Goal: Information Seeking & Learning: Learn about a topic

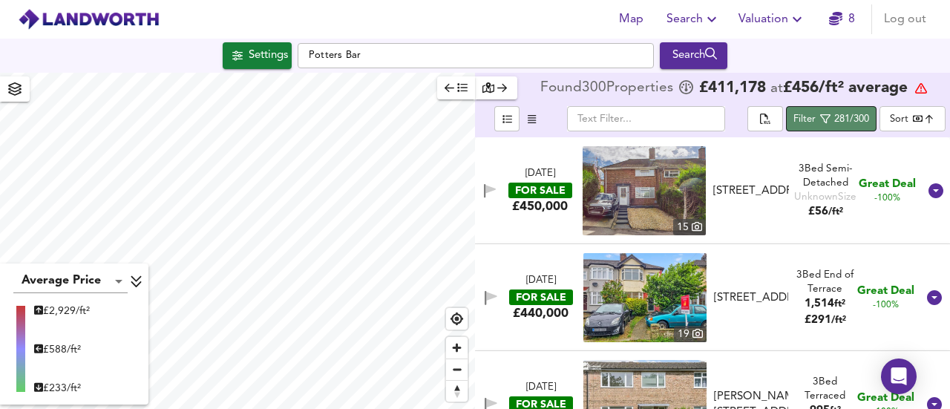
click at [826, 117] on icon "button" at bounding box center [825, 119] width 10 height 10
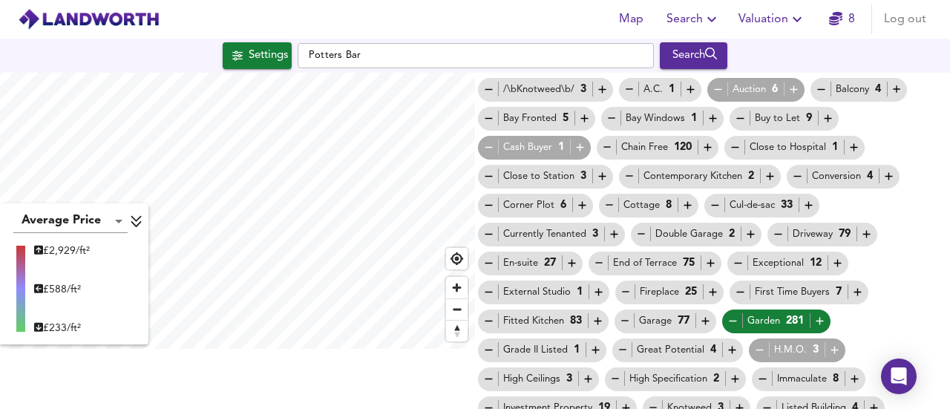
scroll to position [74, 0]
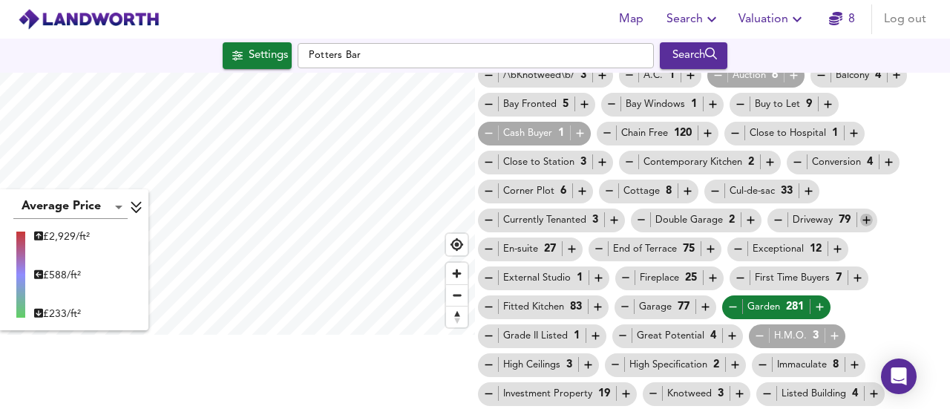
click at [863, 219] on icon "button" at bounding box center [867, 220] width 13 height 13
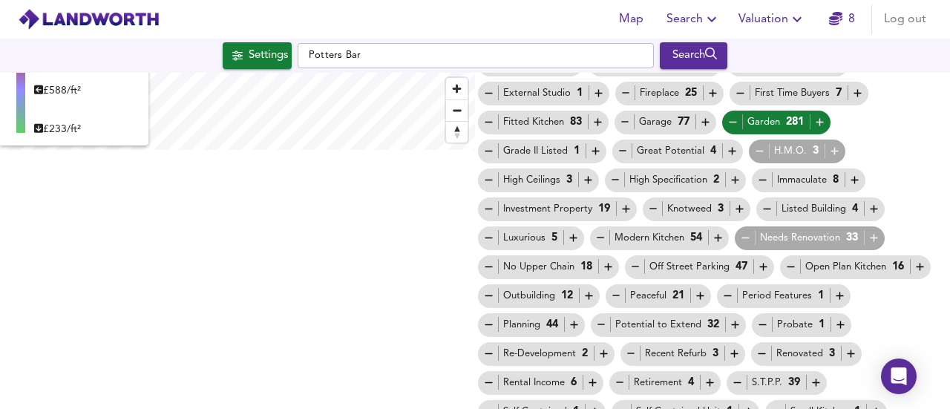
scroll to position [260, 0]
click at [760, 266] on icon "button" at bounding box center [763, 266] width 7 height 7
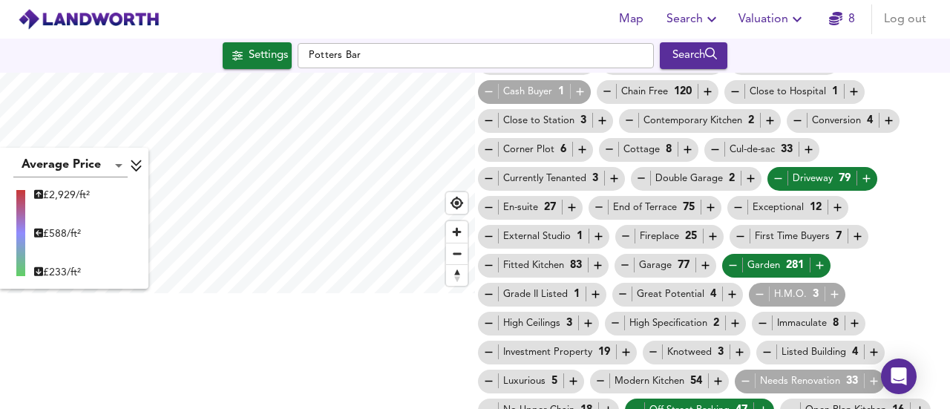
scroll to position [118, 0]
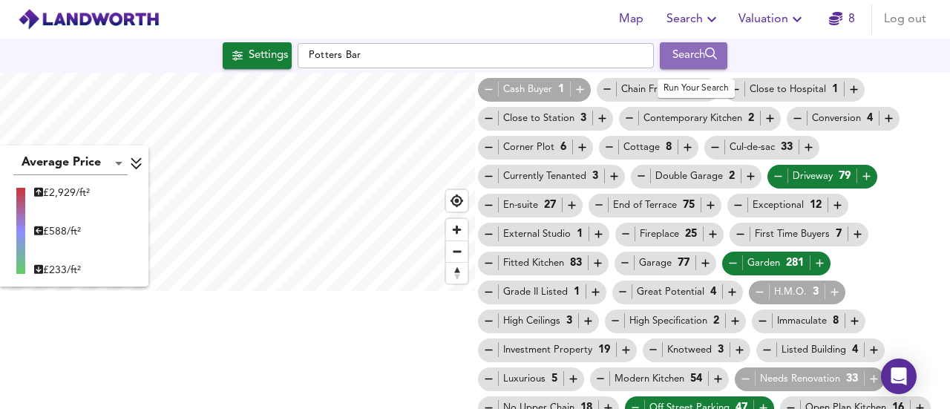
click at [688, 47] on div "Search" at bounding box center [694, 55] width 60 height 19
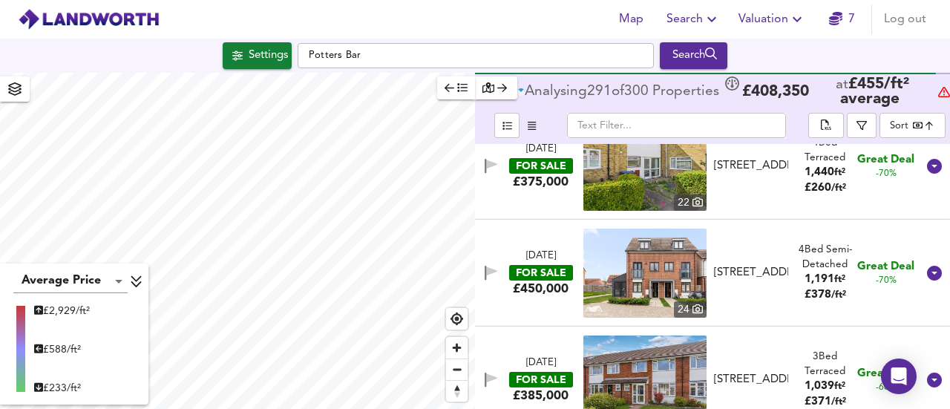
scroll to position [1856, 0]
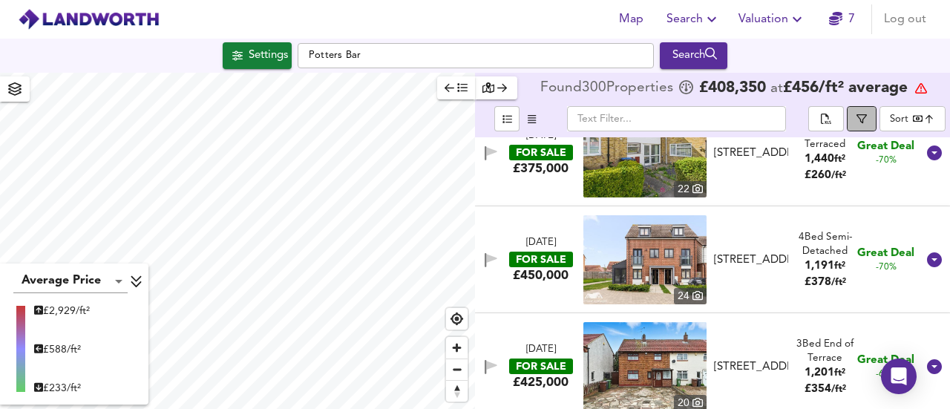
click at [857, 117] on span "button" at bounding box center [862, 119] width 15 height 10
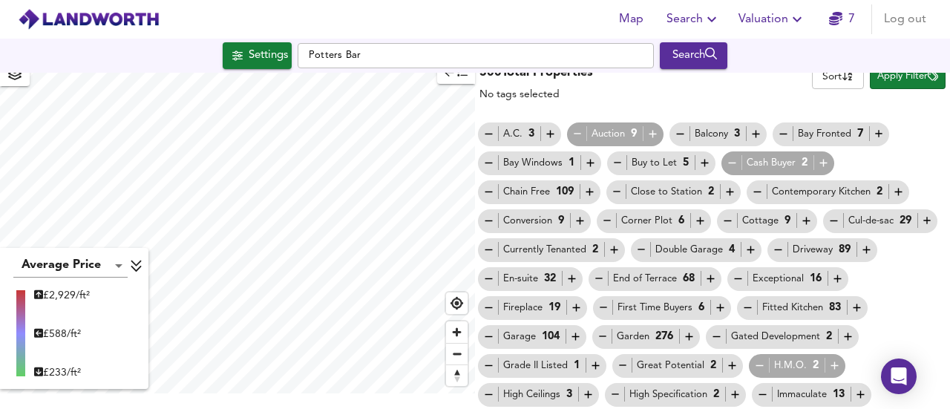
scroll to position [0, 0]
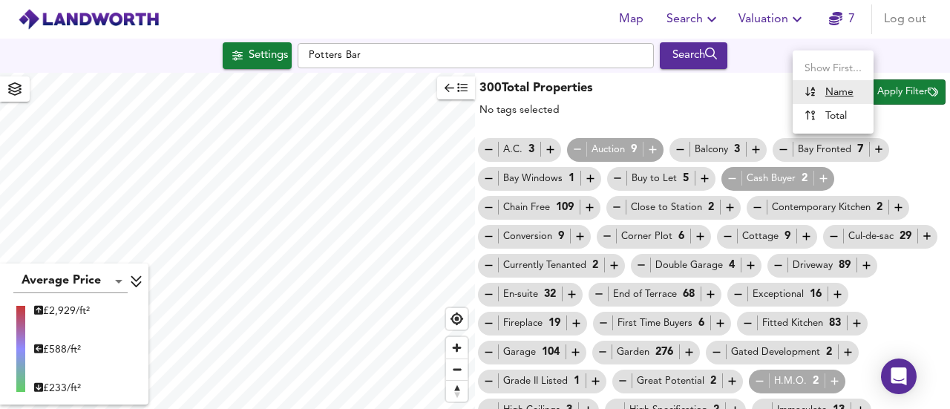
click at [815, 96] on body "Map Search Valuation 7 Log out Settings Potters Bar Search Average Price landwo…" at bounding box center [475, 204] width 950 height 409
click at [920, 145] on div at bounding box center [475, 204] width 950 height 409
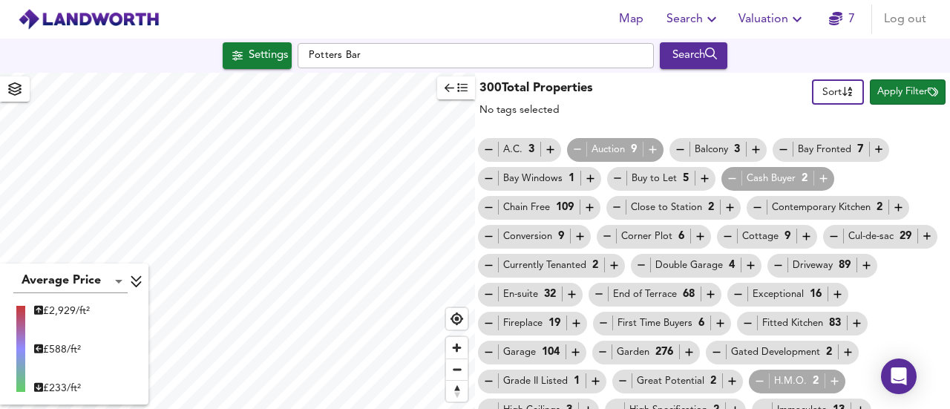
click at [878, 87] on span "Apply Filter" at bounding box center [908, 92] width 61 height 17
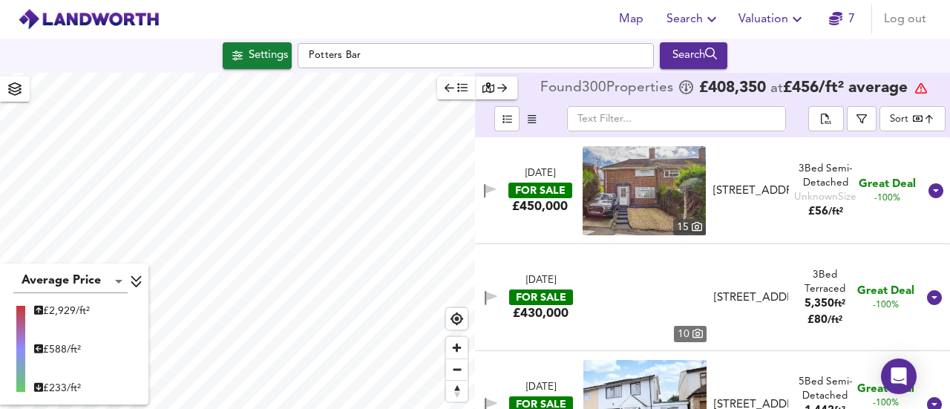
click at [905, 98] on div "Found 300 Propert ies £ 408,350 at £ 456 / ft² average" at bounding box center [734, 88] width 387 height 24
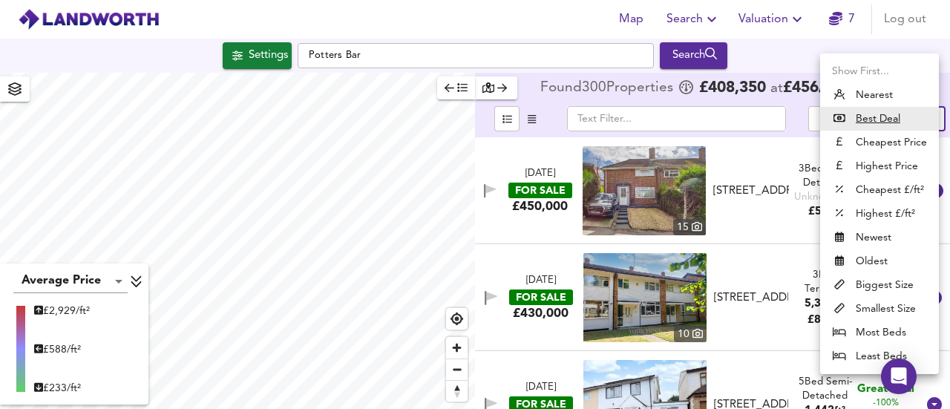
click at [889, 123] on body "Map Search Valuation 7 Log out Settings Potters Bar Search Average Price landwo…" at bounding box center [475, 204] width 950 height 409
click at [906, 143] on li "Cheapest Price" at bounding box center [879, 143] width 119 height 24
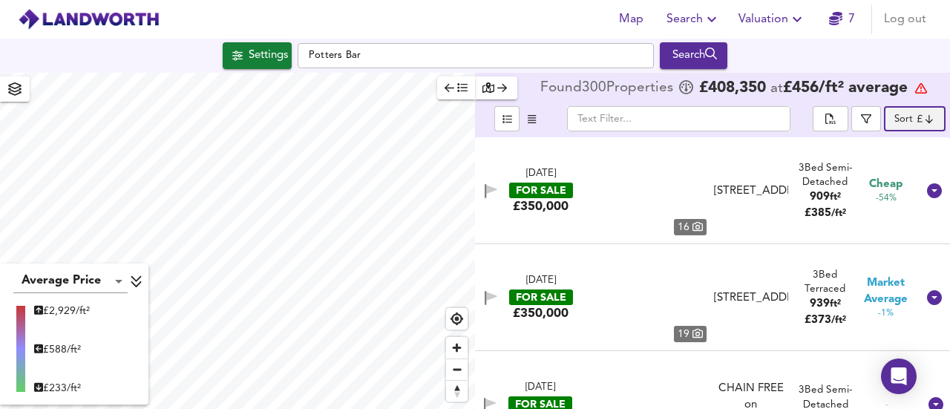
type input "cheapest"
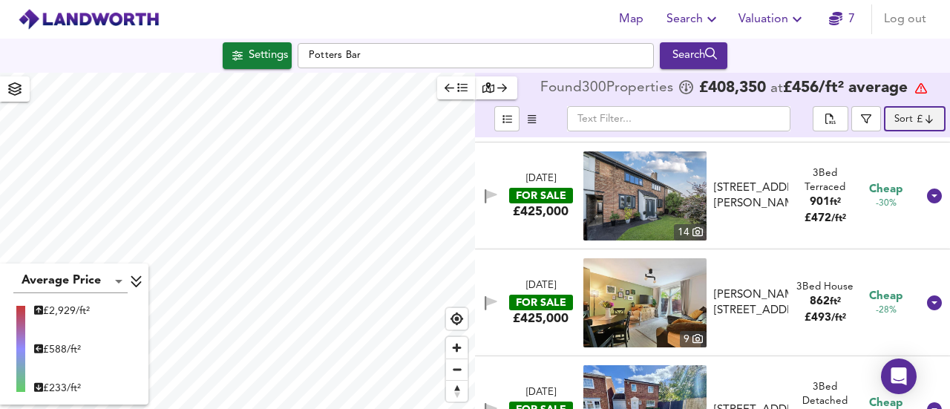
scroll to position [20632, 0]
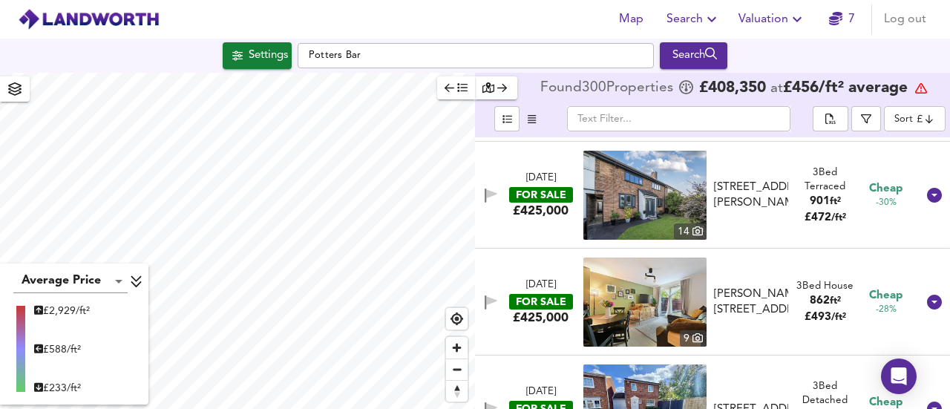
drag, startPoint x: 523, startPoint y: 173, endPoint x: 501, endPoint y: 226, distance: 57.9
click at [501, 226] on div "[DATE] FOR SALE £425,000 [STREET_ADDRESS] 3 Bed Terraced 901 ft² £ 472 / ft² Ch…" at bounding box center [695, 195] width 444 height 89
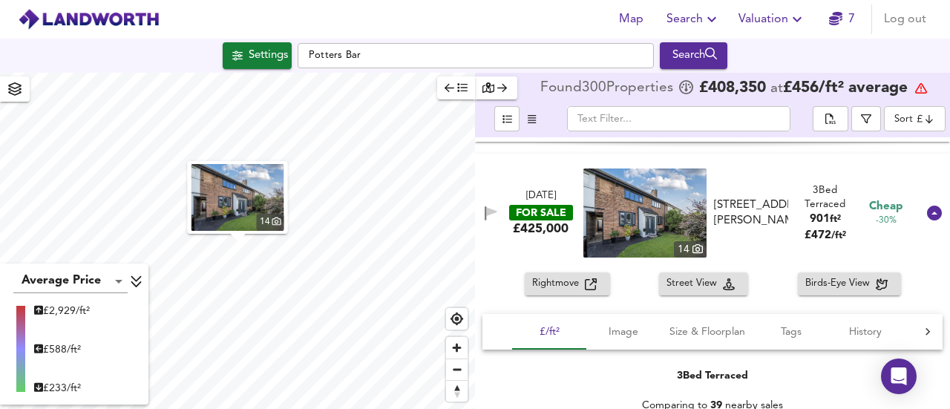
click at [558, 149] on div "[DATE] FOR SALE £350,000 [STREET_ADDRESS] 3 Bed Semi-Detached 909 ft² £ 385 / f…" at bounding box center [712, 273] width 475 height 272
click at [638, 286] on div "Rightmove Street View Birds-Eye View" at bounding box center [712, 284] width 475 height 23
click at [525, 173] on div "[DATE] FOR SALE £425,000 [STREET_ADDRESS] 3 Bed Terraced 901 ft² £ 472 / ft² Ch…" at bounding box center [695, 213] width 444 height 89
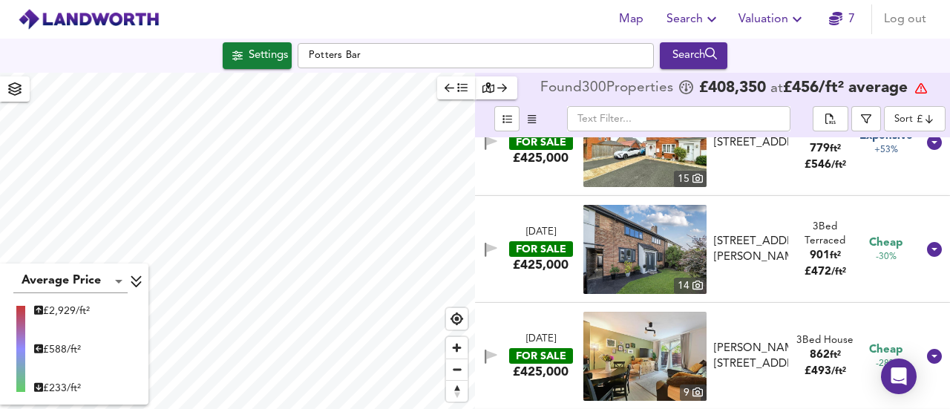
scroll to position [20575, 0]
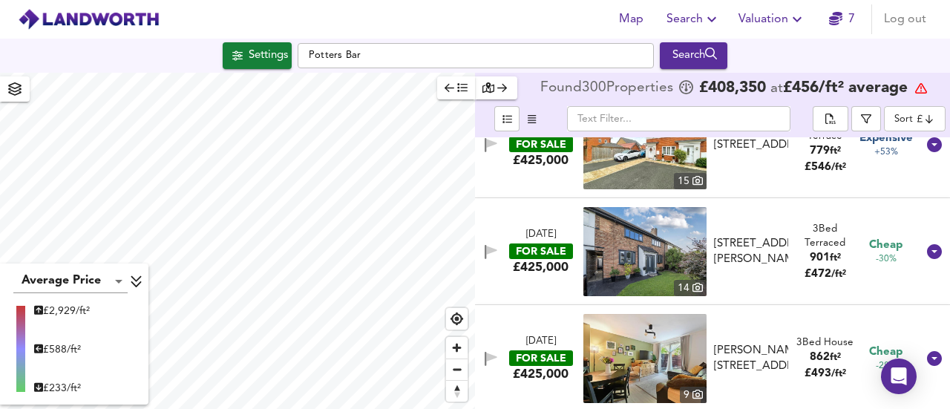
drag, startPoint x: 745, startPoint y: 235, endPoint x: 698, endPoint y: 292, distance: 74.3
click at [582, 292] on div "[DATE] FOR SALE £425,000 [STREET_ADDRESS] 3 Bed Terraced 901 ft² £ 472 / ft² Ch…" at bounding box center [695, 251] width 444 height 89
click at [626, 247] on img at bounding box center [645, 251] width 123 height 89
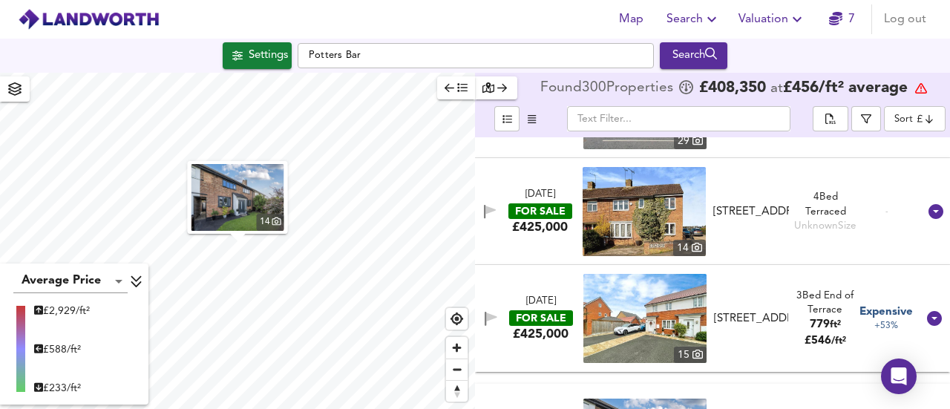
scroll to position [20396, 0]
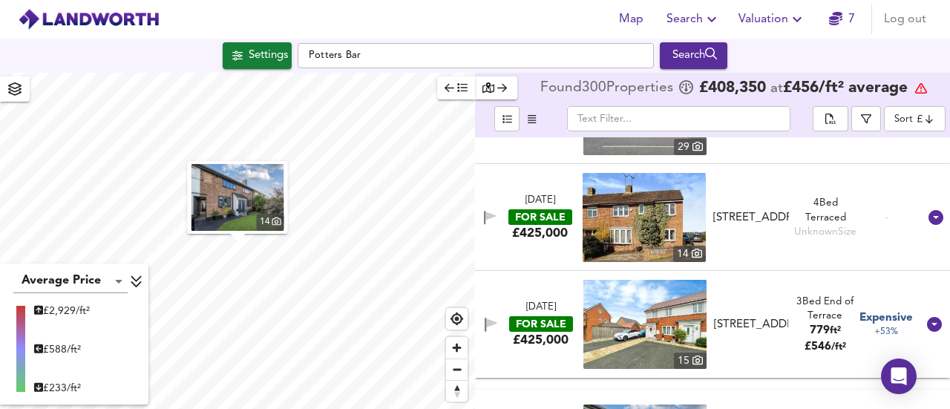
click at [694, 357] on icon at bounding box center [698, 360] width 10 height 10
click at [458, 371] on span "Zoom out" at bounding box center [457, 369] width 22 height 21
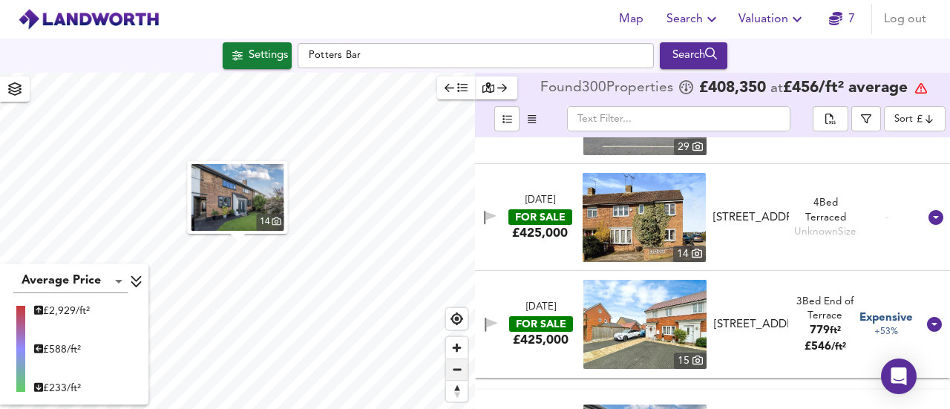
click at [458, 371] on span "Zoom out" at bounding box center [457, 369] width 22 height 21
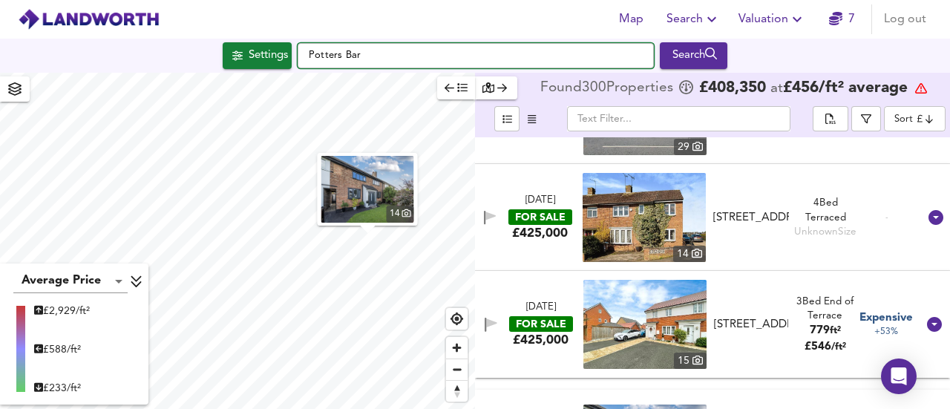
drag, startPoint x: 379, startPoint y: 60, endPoint x: 209, endPoint y: 19, distance: 174.3
click at [209, 19] on div "Map Search Valuation 7 Log out Settings Potters Bar Search 14 Average Price lan…" at bounding box center [475, 204] width 950 height 409
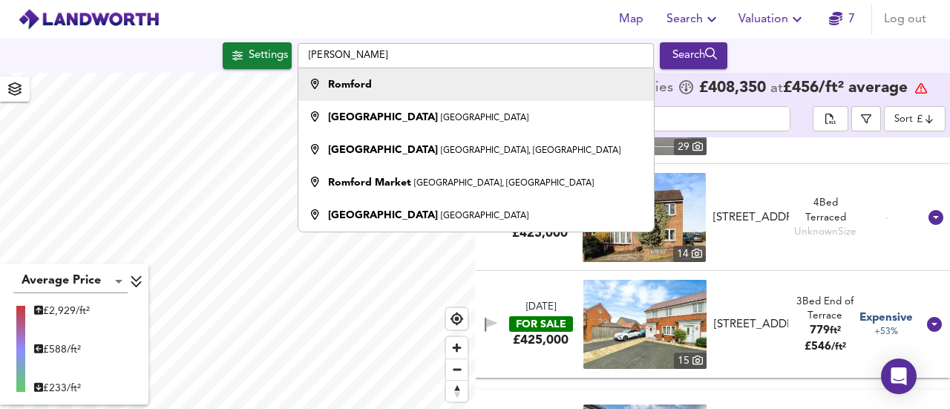
click at [337, 85] on strong "Romford" at bounding box center [350, 84] width 44 height 10
type input "Romford"
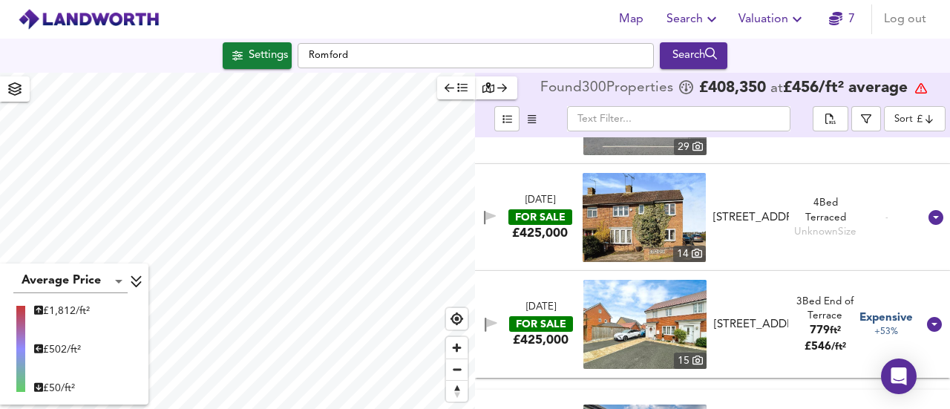
type input "8490"
click at [682, 55] on div "Search" at bounding box center [694, 55] width 60 height 19
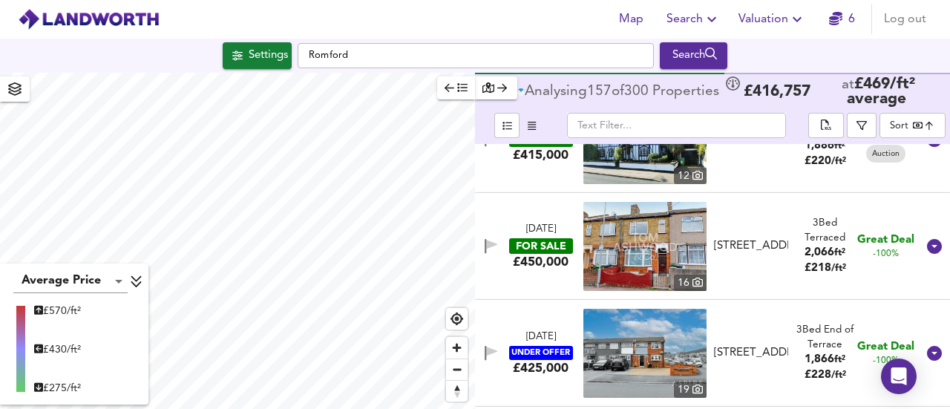
scroll to position [259, 0]
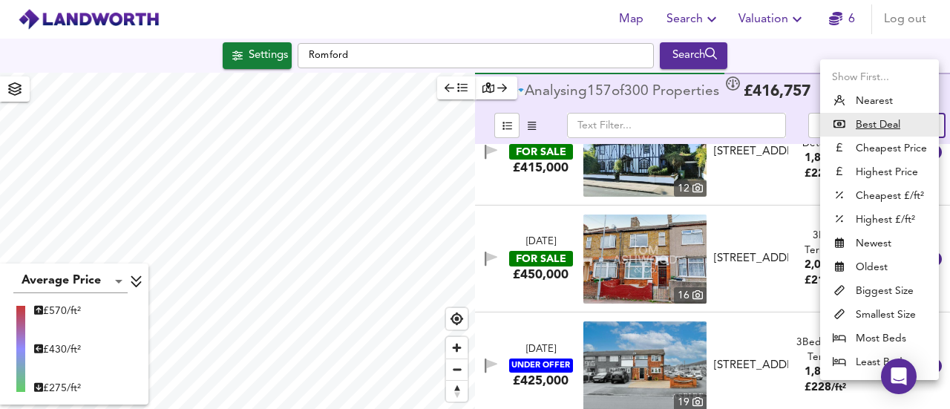
click at [918, 126] on body "Map Search Valuation 6 Log out Settings [GEOGRAPHIC_DATA] Search Average Price …" at bounding box center [475, 204] width 950 height 409
click at [789, 55] on div at bounding box center [475, 204] width 950 height 409
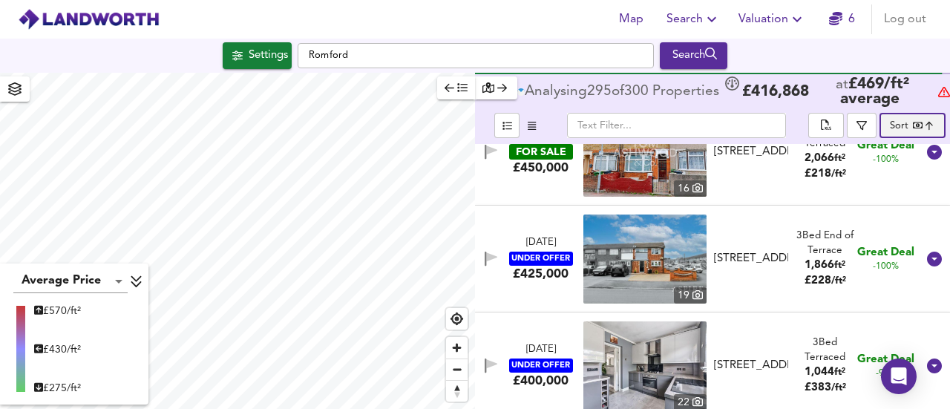
scroll to position [1, 0]
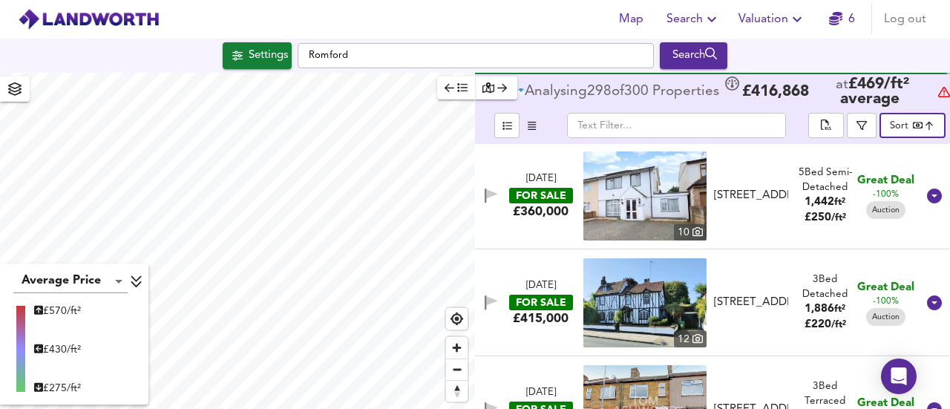
click at [694, 233] on icon at bounding box center [698, 231] width 10 height 10
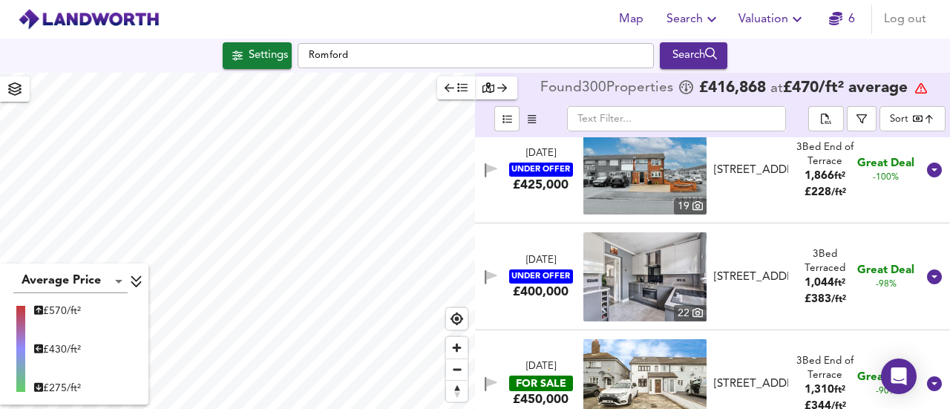
scroll to position [437, 0]
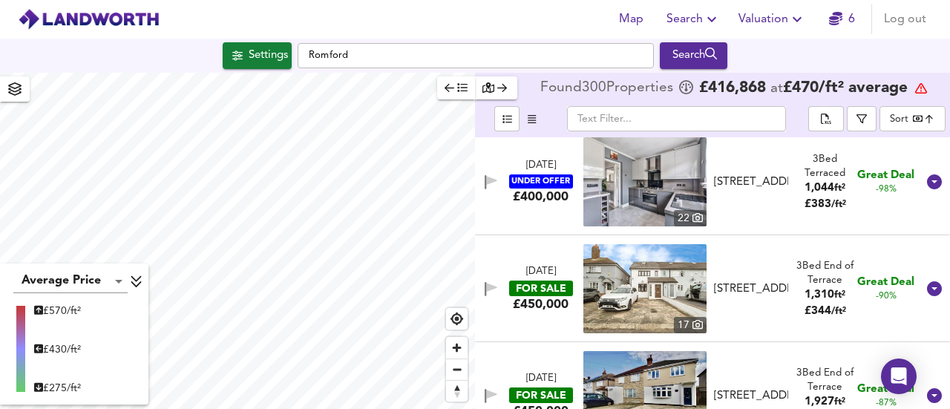
click at [693, 324] on icon at bounding box center [698, 324] width 10 height 9
click at [912, 117] on body "Map Search Valuation 6 Log out Settings [GEOGRAPHIC_DATA] Search Average Price …" at bounding box center [475, 204] width 950 height 409
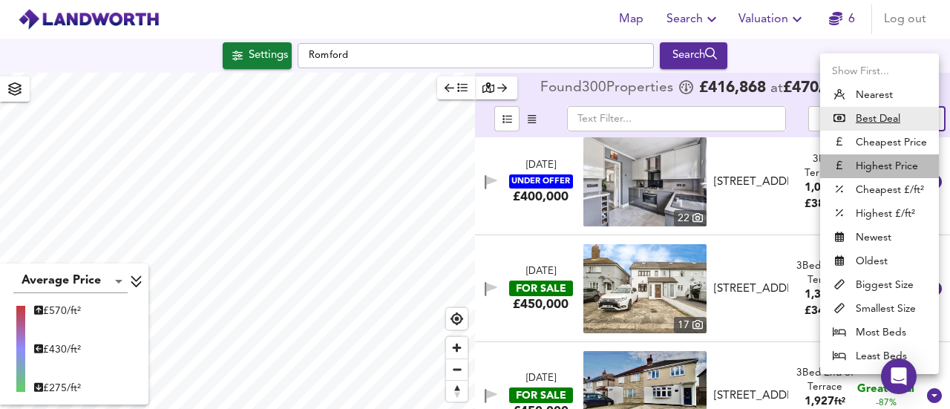
click at [890, 173] on li "Highest Price" at bounding box center [879, 166] width 119 height 24
type input "expensive"
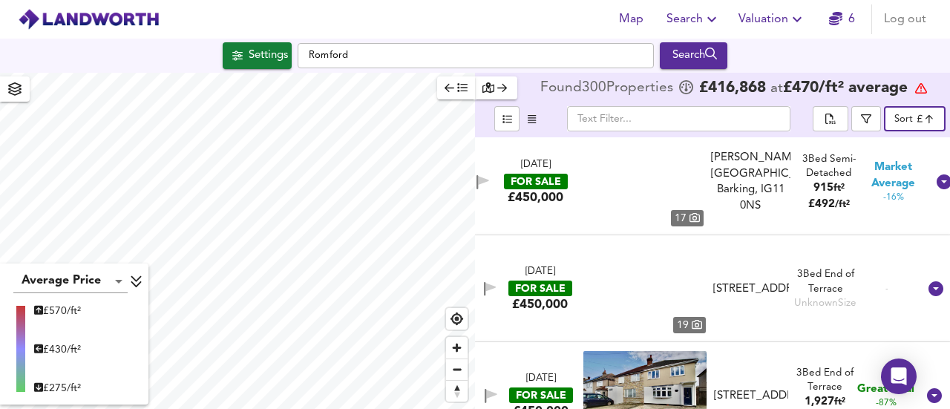
click at [892, 166] on ul "Show First... Nearest Best Deal Cheapest Price Highest Price Cheapest £/ft² Hig…" at bounding box center [879, 172] width 89 height 180
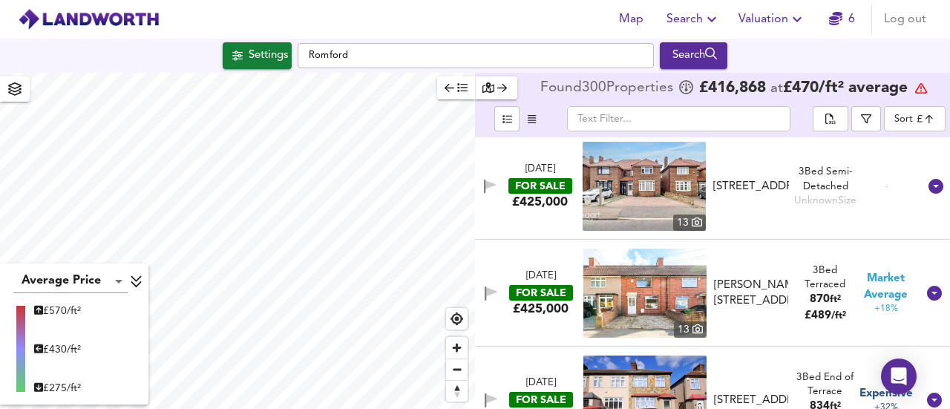
scroll to position [12042, 0]
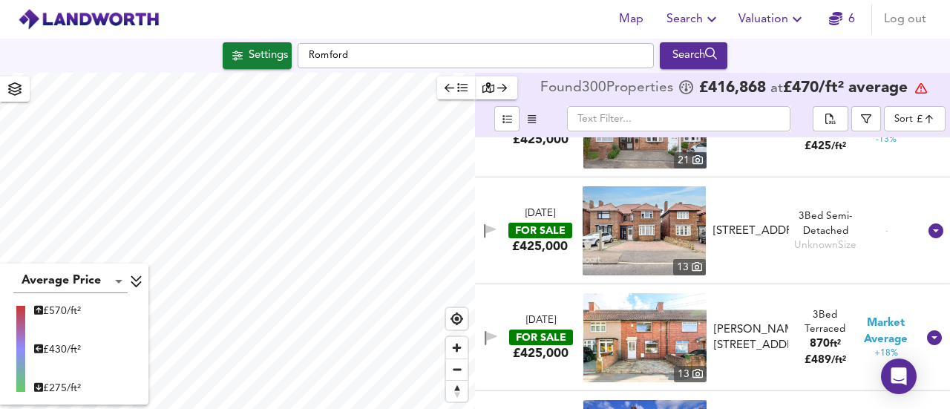
click at [692, 268] on icon at bounding box center [697, 266] width 10 height 10
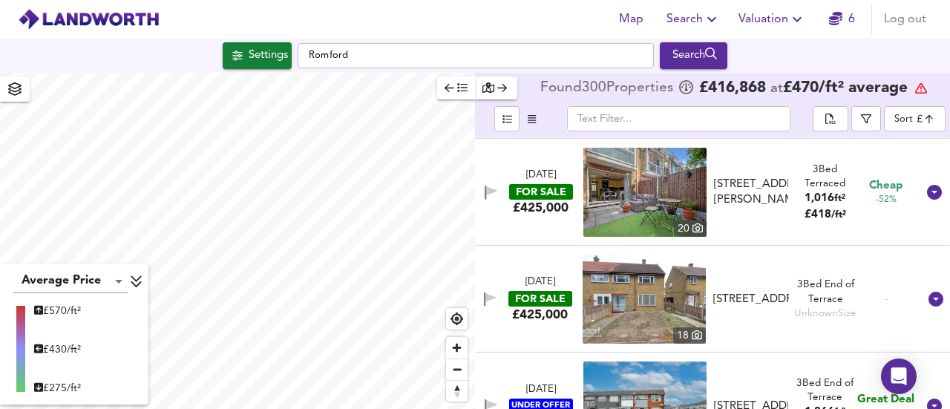
scroll to position [17320, 0]
click at [686, 337] on div "18" at bounding box center [689, 335] width 33 height 16
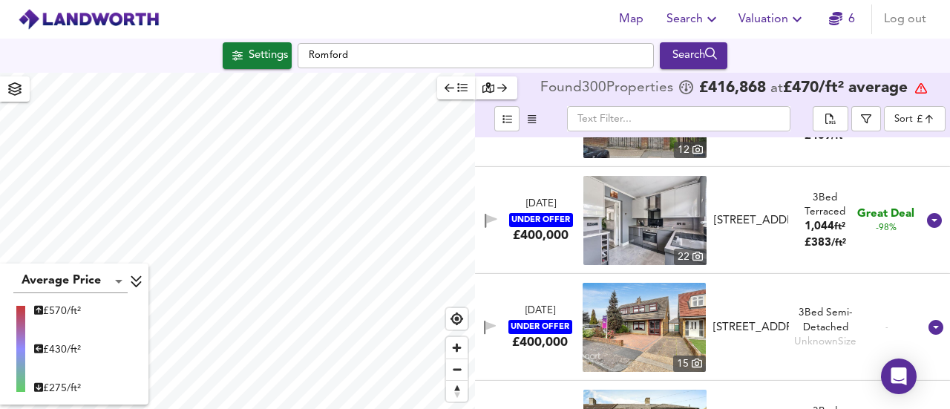
scroll to position [19025, 0]
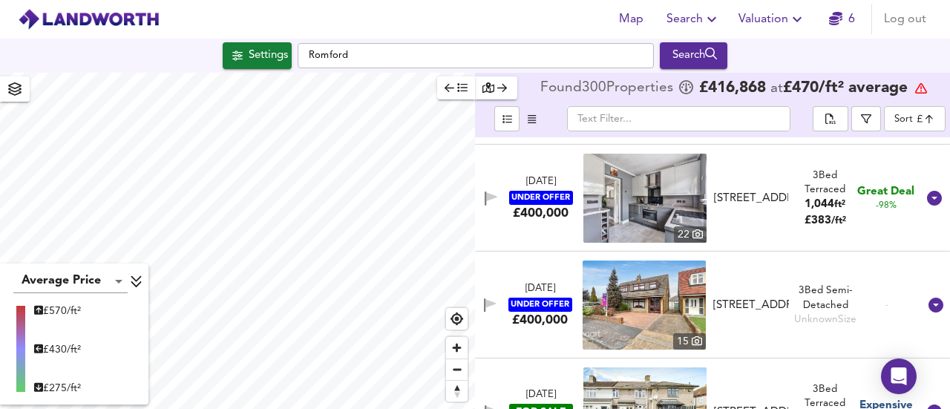
click at [694, 340] on icon at bounding box center [697, 341] width 10 height 10
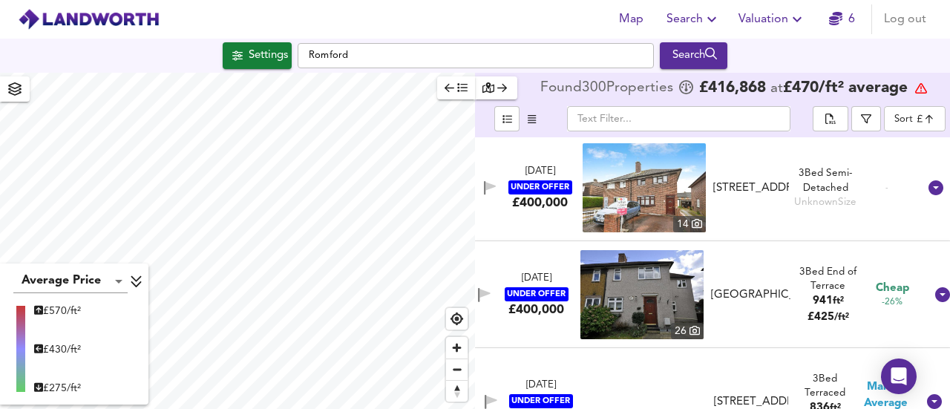
scroll to position [24487, 0]
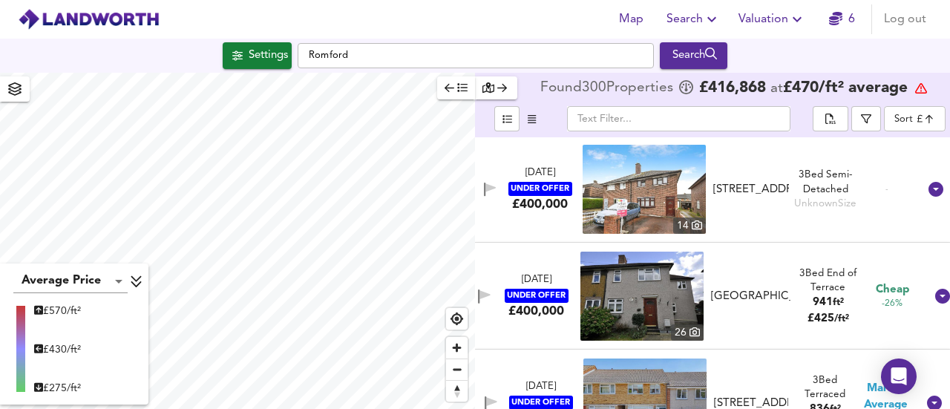
click at [692, 220] on icon at bounding box center [697, 225] width 10 height 10
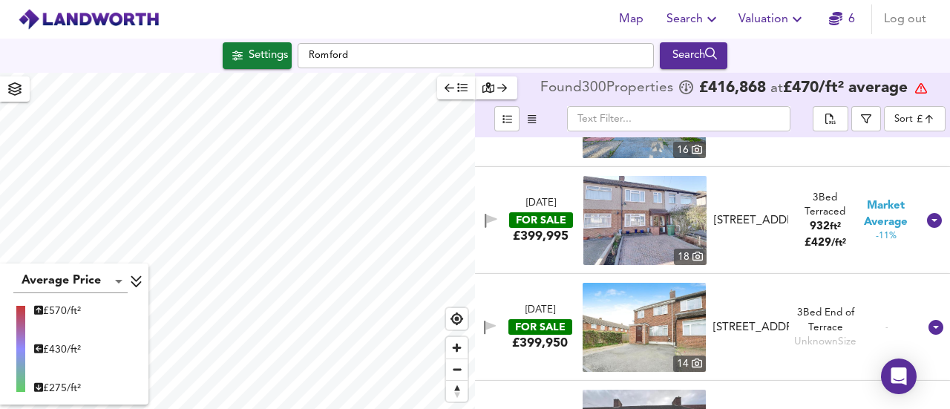
scroll to position [24992, 0]
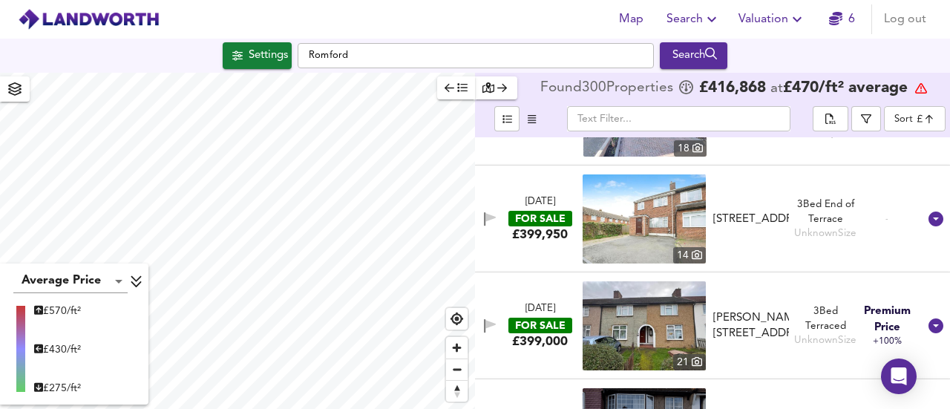
click at [688, 261] on div "14" at bounding box center [689, 255] width 33 height 16
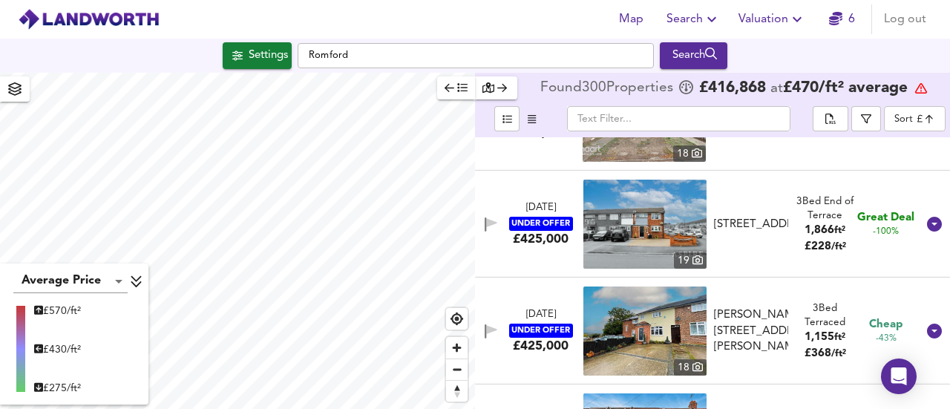
scroll to position [17484, 0]
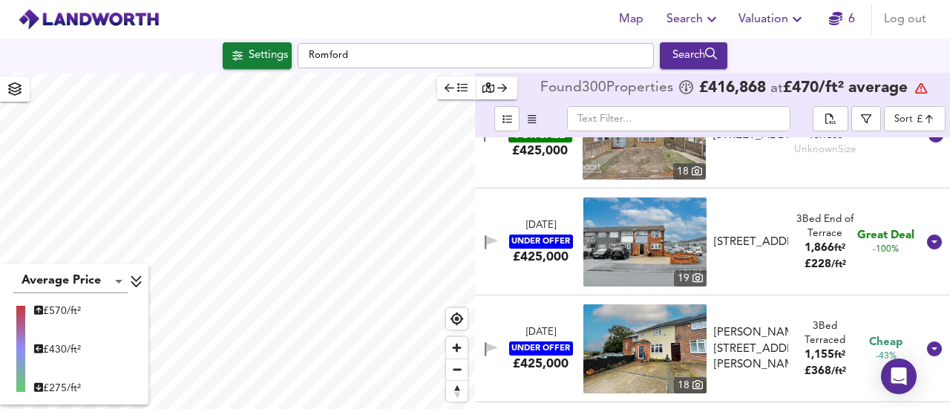
click at [691, 300] on div "[DATE] UNDER OFFER £425,000 [STREET_ADDRESS][PERSON_NAME][PERSON_NAME] 3 Bed Te…" at bounding box center [712, 349] width 475 height 107
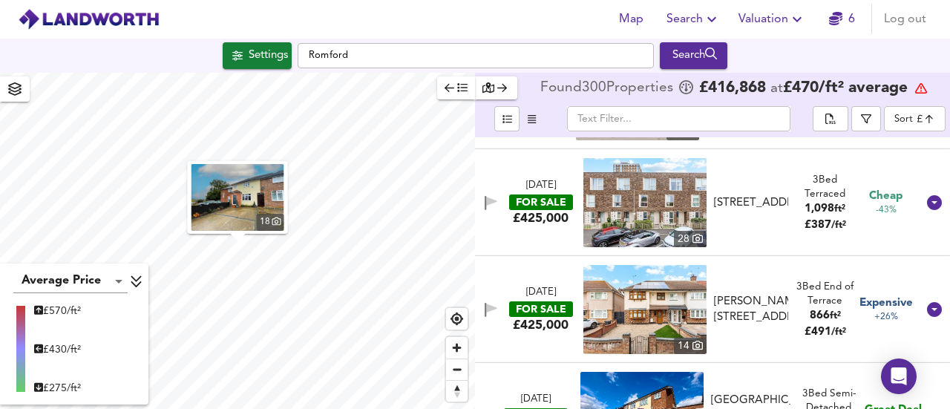
scroll to position [14415, 0]
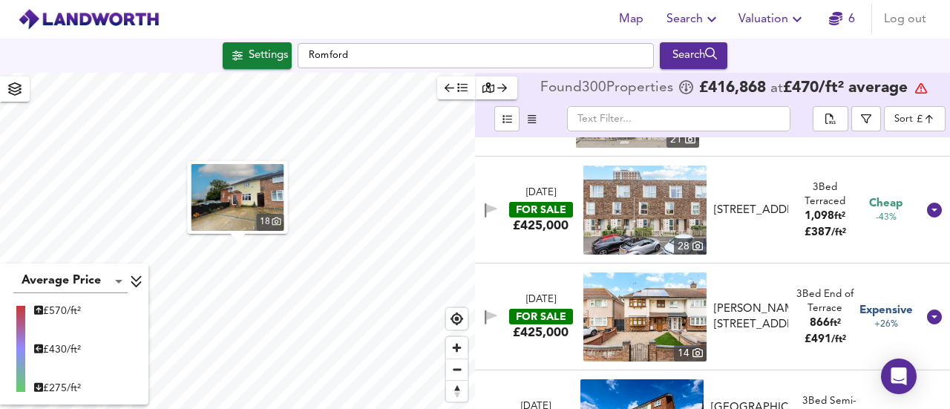
click at [694, 351] on icon at bounding box center [698, 352] width 10 height 10
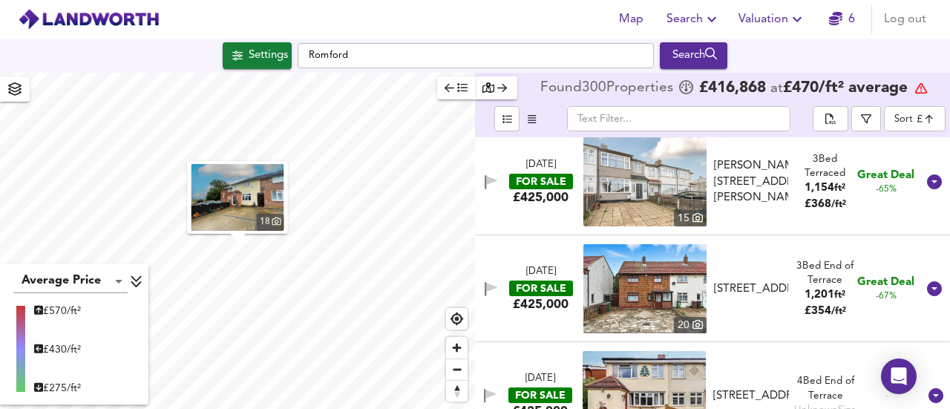
scroll to position [11664, 0]
click at [696, 322] on icon at bounding box center [698, 324] width 10 height 10
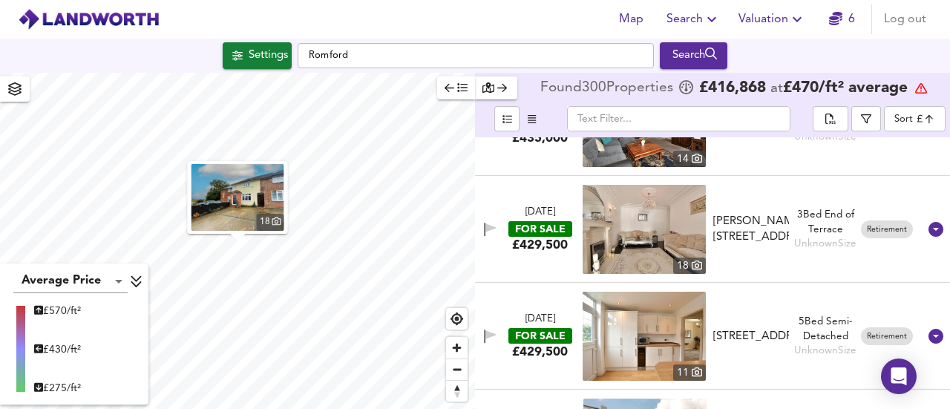
scroll to position [11403, 0]
click at [694, 370] on icon at bounding box center [697, 371] width 10 height 10
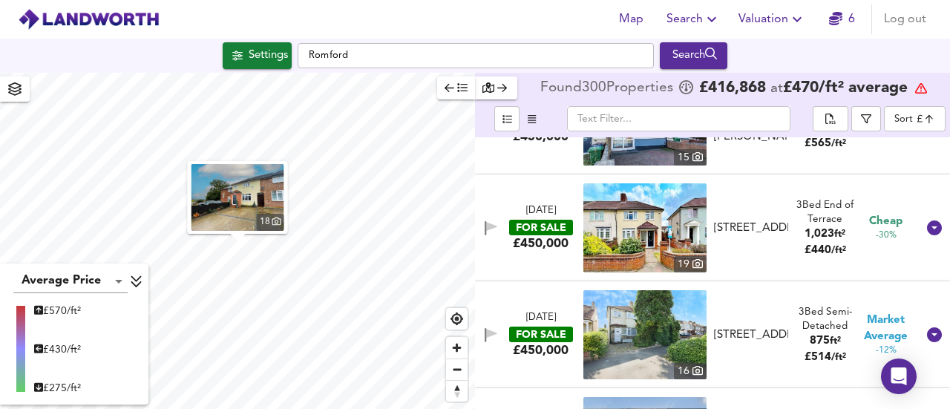
scroll to position [940, 0]
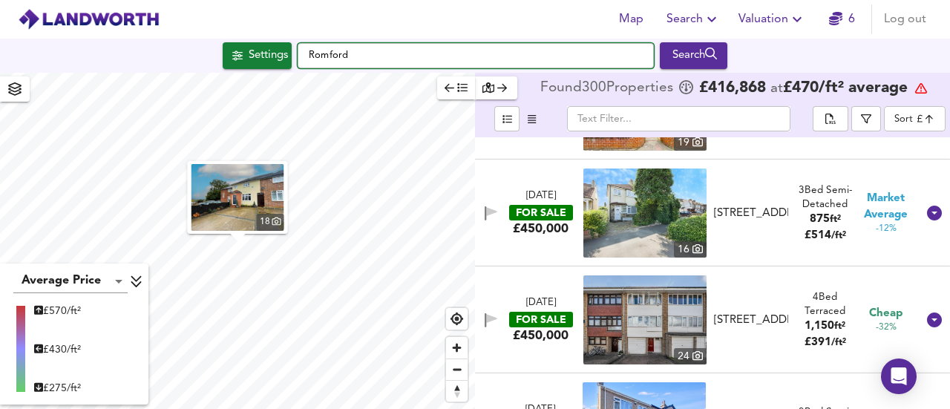
drag, startPoint x: 359, startPoint y: 43, endPoint x: 291, endPoint y: 54, distance: 69.2
click at [291, 54] on div "Settings [GEOGRAPHIC_DATA] Search" at bounding box center [475, 55] width 950 height 27
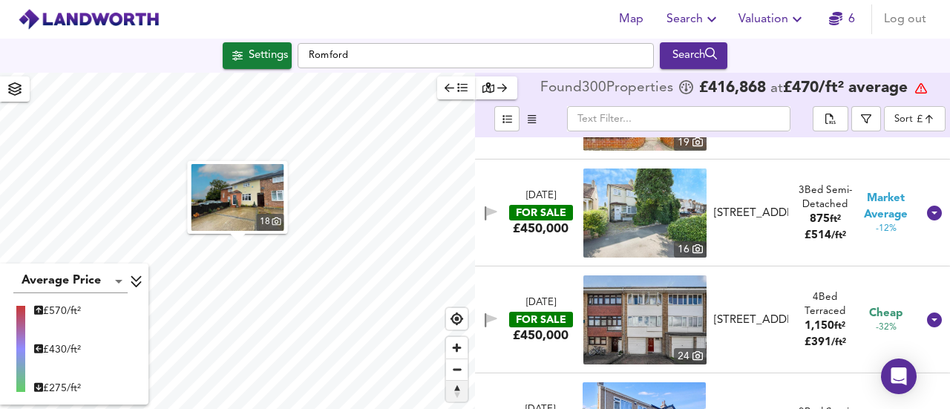
click at [454, 391] on span "Reset bearing to north" at bounding box center [457, 391] width 22 height 21
click at [266, 50] on div "Settings" at bounding box center [268, 55] width 39 height 19
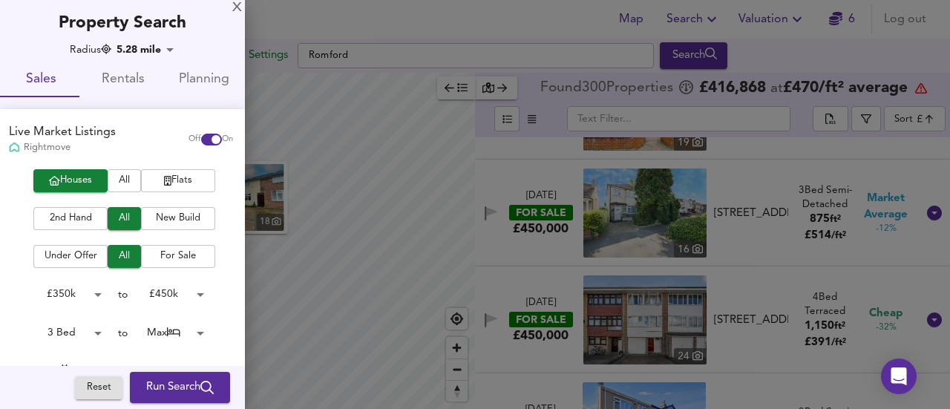
click at [266, 50] on div at bounding box center [475, 204] width 950 height 409
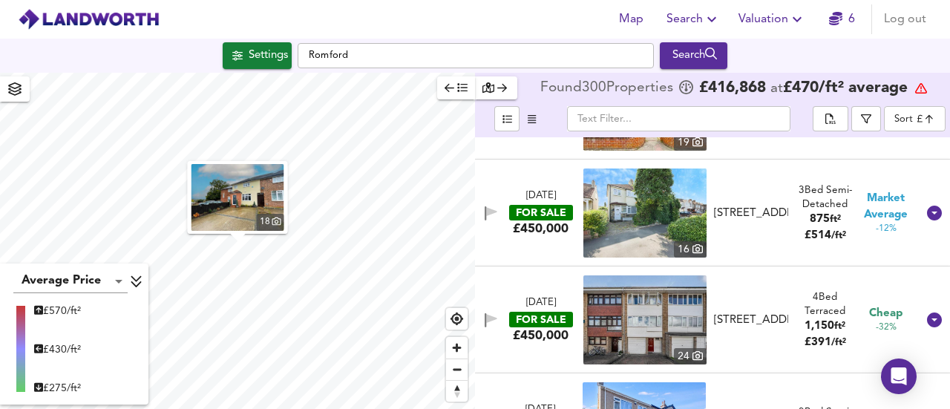
click at [249, 59] on div "Settings" at bounding box center [268, 55] width 39 height 19
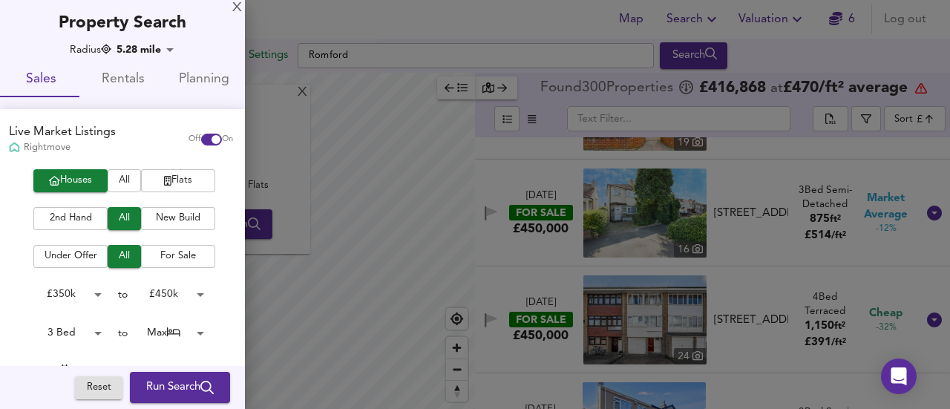
click at [245, 59] on div at bounding box center [475, 204] width 950 height 409
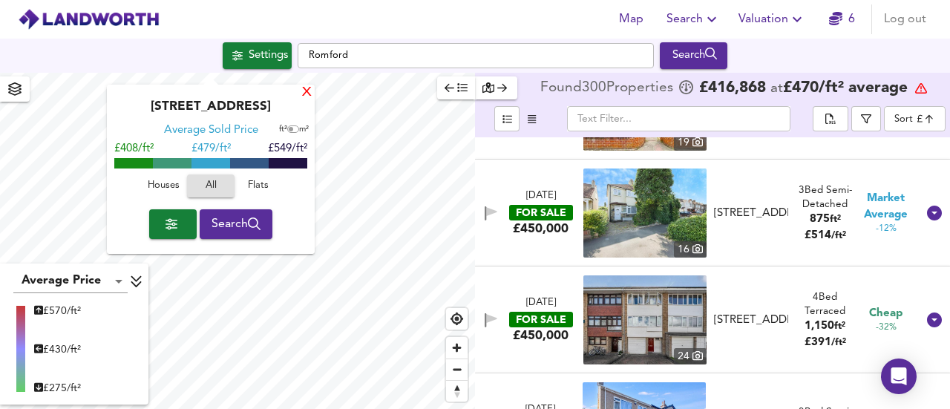
click at [307, 93] on div "X" at bounding box center [307, 93] width 13 height 14
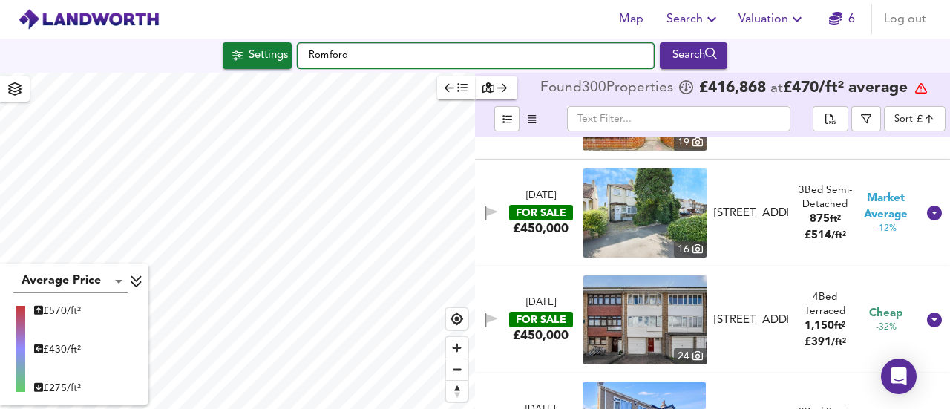
click at [383, 53] on input "Romford" at bounding box center [476, 55] width 356 height 25
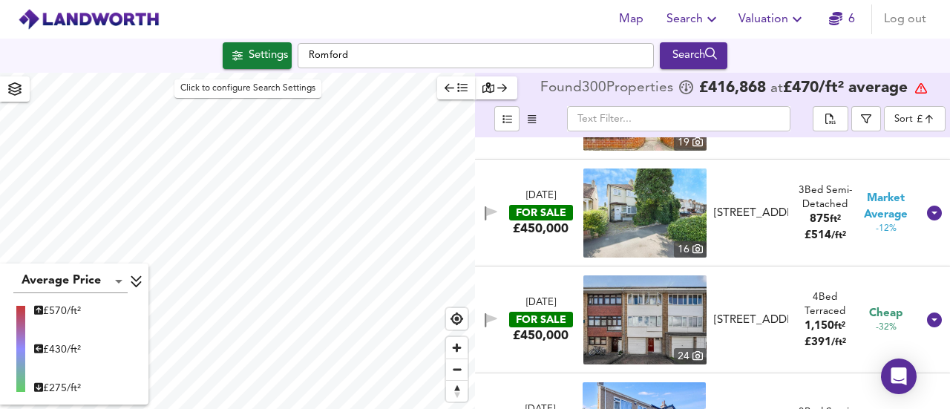
click at [249, 53] on div "Settings" at bounding box center [268, 55] width 39 height 19
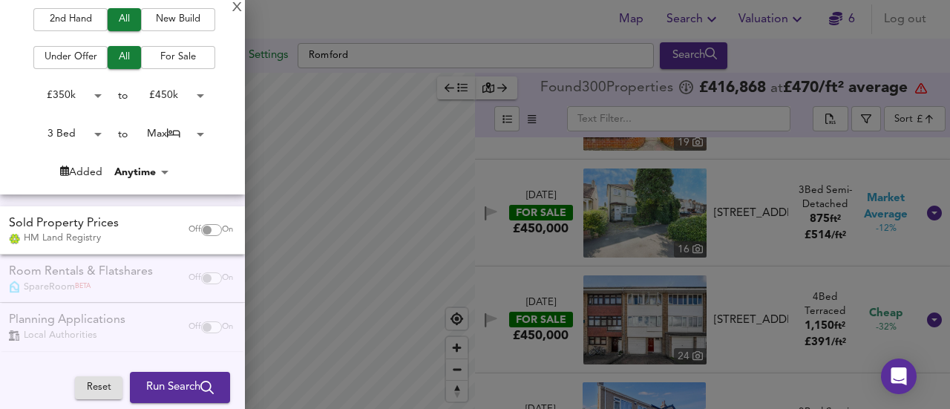
scroll to position [198, 0]
click at [295, 311] on div at bounding box center [475, 204] width 950 height 409
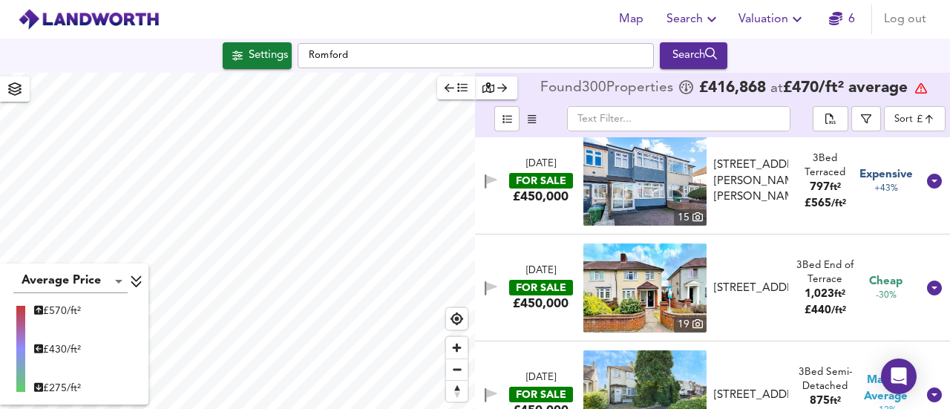
scroll to position [756, 0]
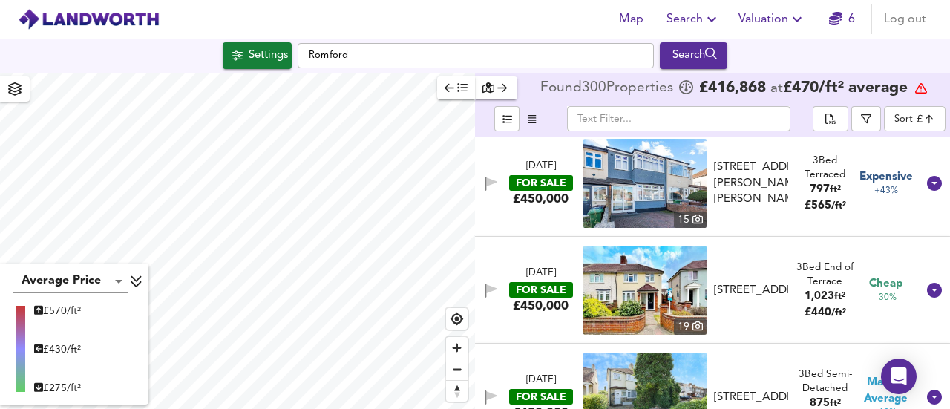
click at [495, 82] on div "button" at bounding box center [496, 87] width 27 height 17
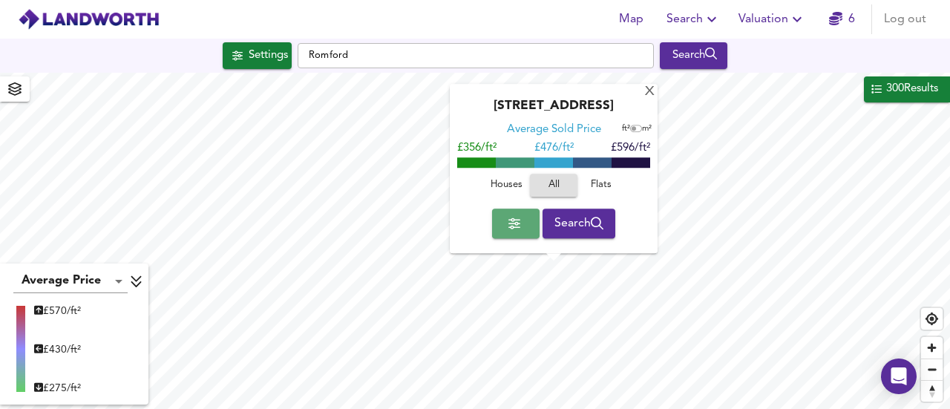
click at [509, 221] on icon "button" at bounding box center [515, 224] width 12 height 12
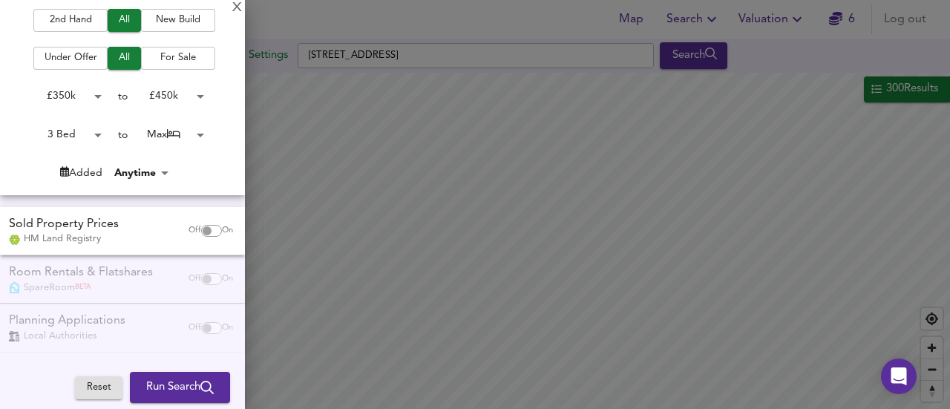
drag, startPoint x: 166, startPoint y: 277, endPoint x: 273, endPoint y: 292, distance: 107.2
click at [273, 292] on div at bounding box center [475, 204] width 950 height 409
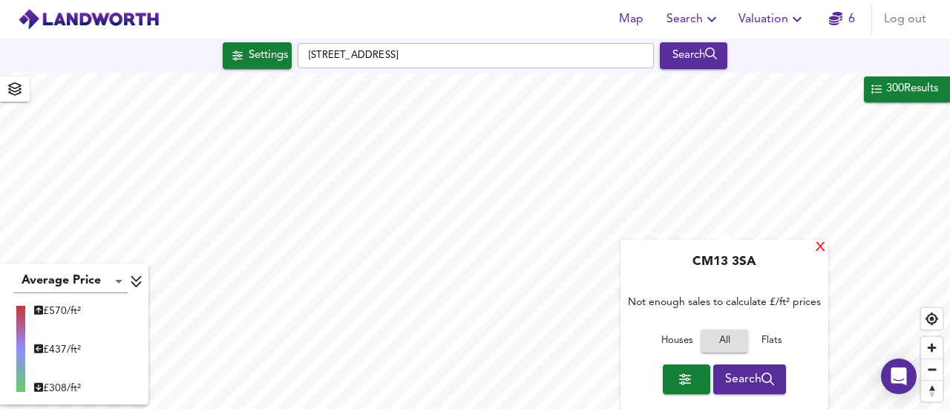
click at [825, 250] on div "X" at bounding box center [821, 248] width 13 height 14
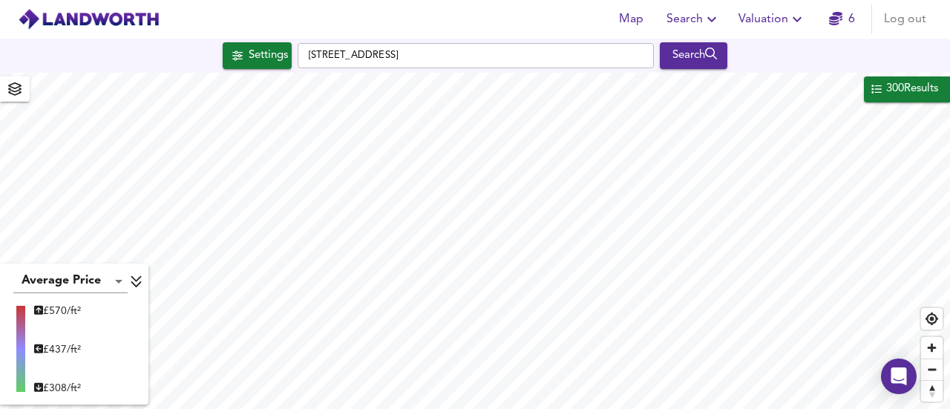
click at [705, 60] on div "Map Search Valuation 6 Log out Settings Ramsay Gardens, RM3 7NT Search 300 Resu…" at bounding box center [475, 204] width 950 height 409
click at [712, 408] on html "Map Search Valuation 6 Log out Settings Ramsay Gardens, RM3 7NT Search 300 Resu…" at bounding box center [475, 204] width 950 height 409
type input "13801"
click at [700, 57] on div "Search" at bounding box center [694, 55] width 60 height 19
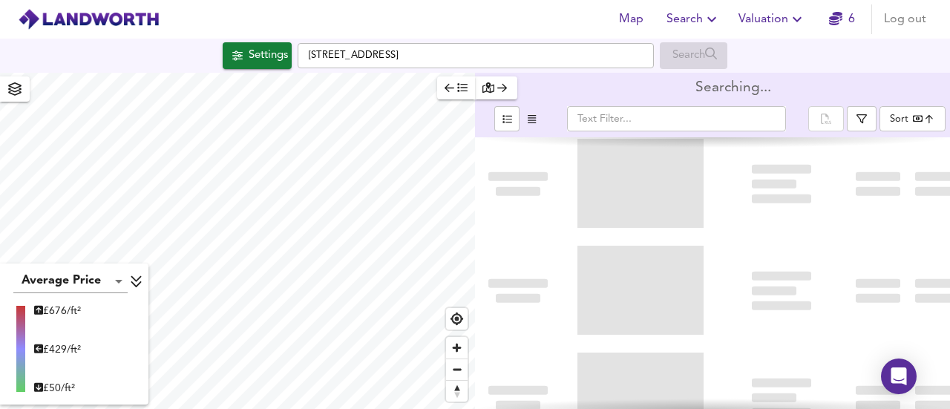
type input "bestdeal"
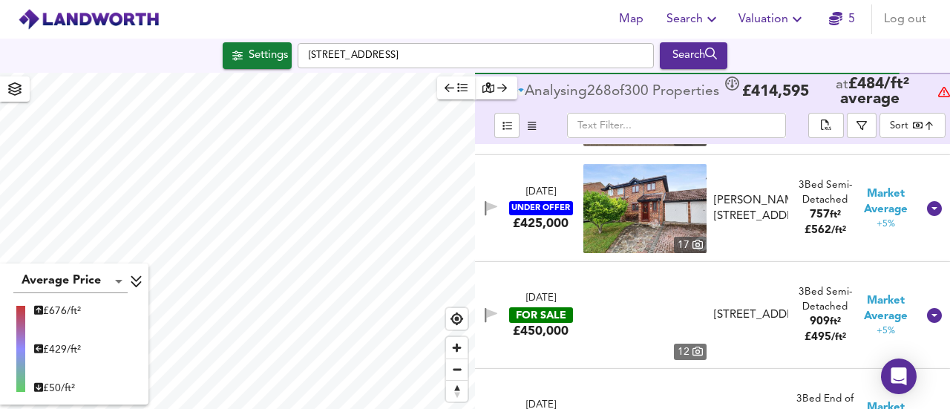
scroll to position [12145, 0]
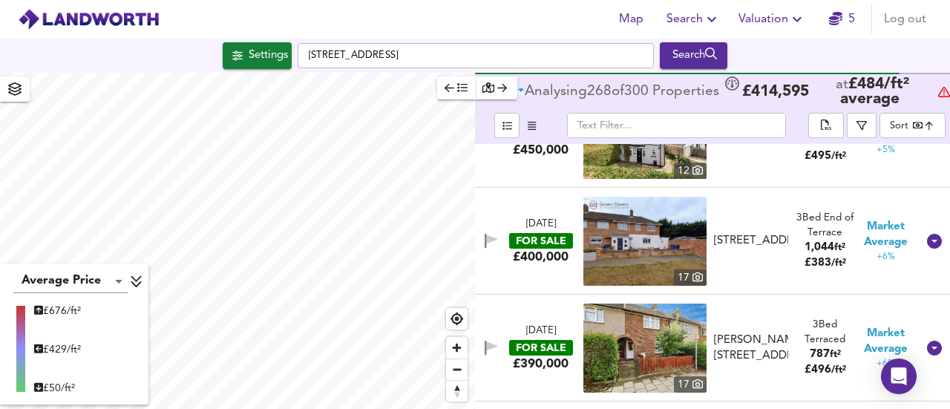
drag, startPoint x: 667, startPoint y: 309, endPoint x: 493, endPoint y: 299, distance: 174.0
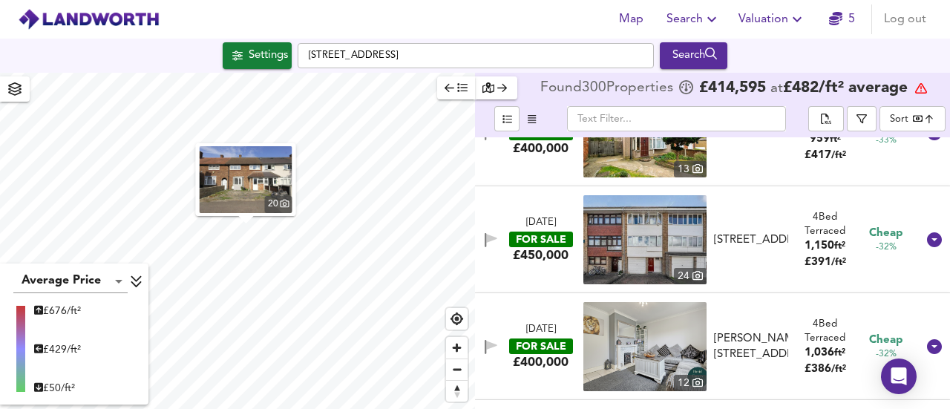
scroll to position [6376, 0]
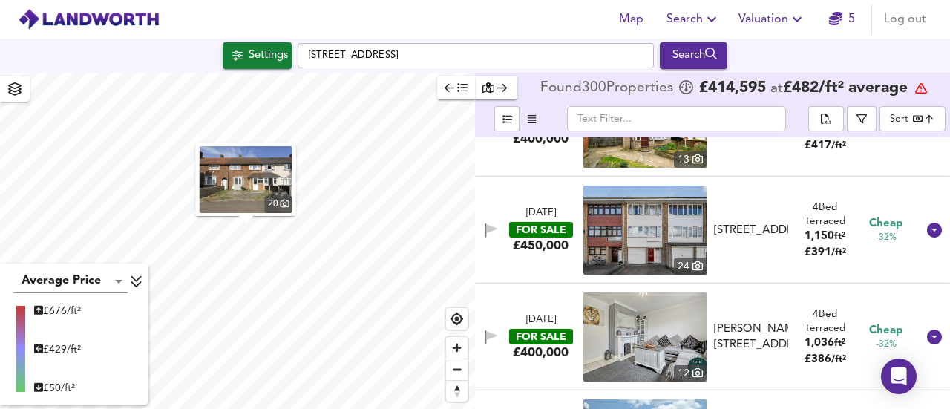
click at [696, 373] on icon at bounding box center [698, 373] width 10 height 10
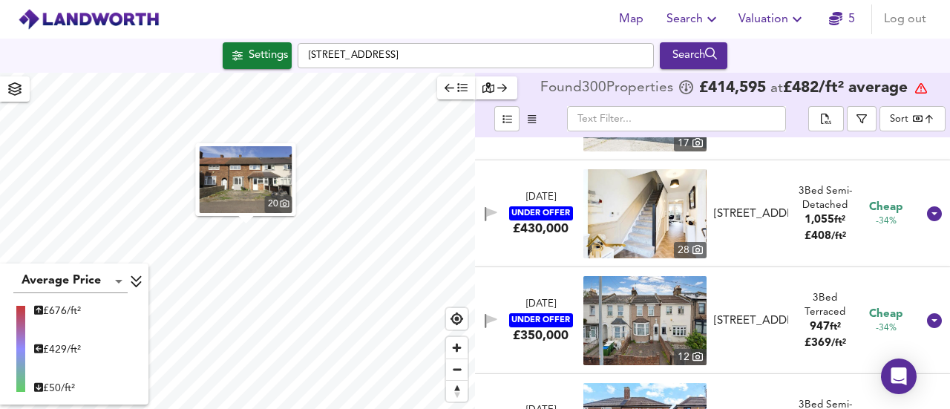
scroll to position [5857, 0]
click at [693, 250] on icon at bounding box center [698, 250] width 10 height 10
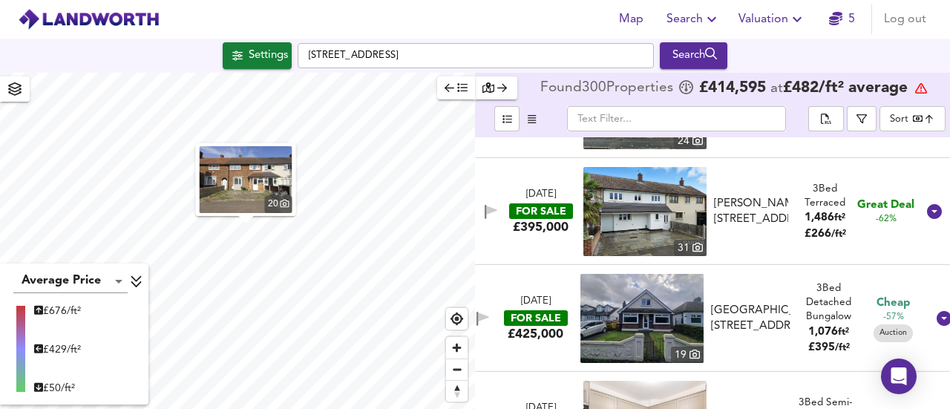
scroll to position [2563, 0]
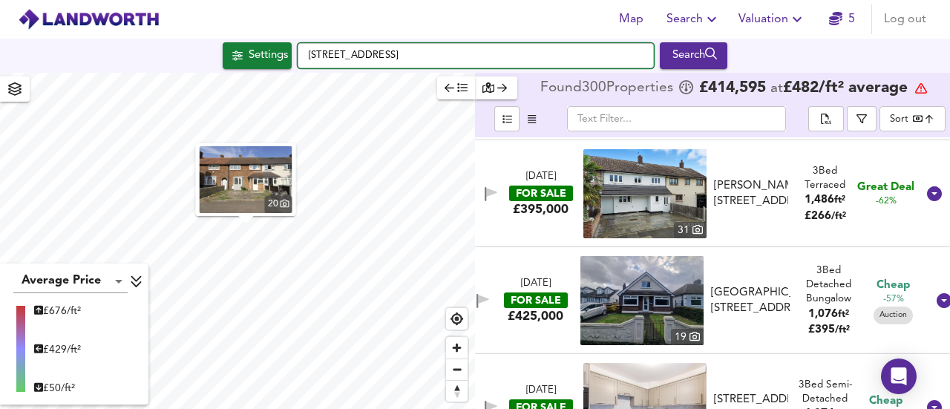
drag, startPoint x: 446, startPoint y: 56, endPoint x: 275, endPoint y: 62, distance: 170.9
click at [275, 62] on div "Settings [GEOGRAPHIC_DATA] 7NT Search" at bounding box center [475, 55] width 950 height 27
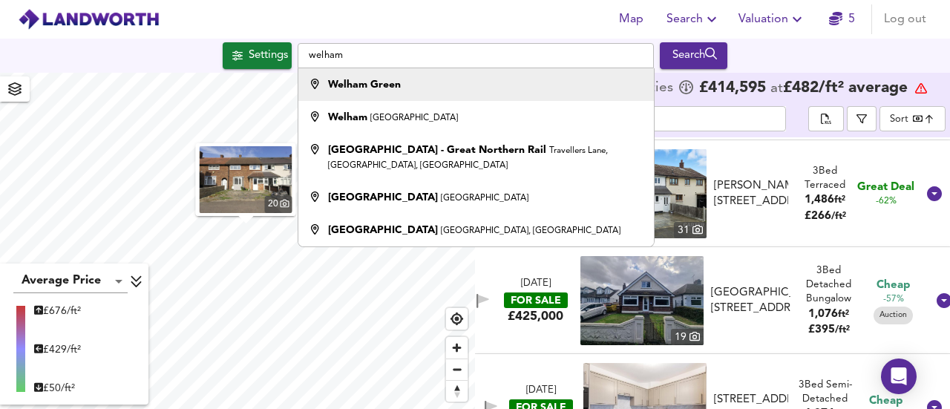
click at [396, 88] on strong "Welham Green" at bounding box center [364, 84] width 73 height 10
type input "Welham Green"
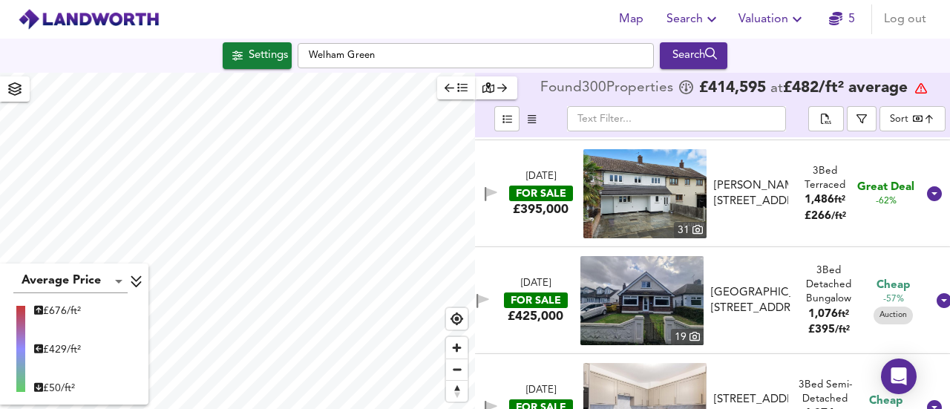
click at [724, 57] on div "Search" at bounding box center [694, 55] width 60 height 19
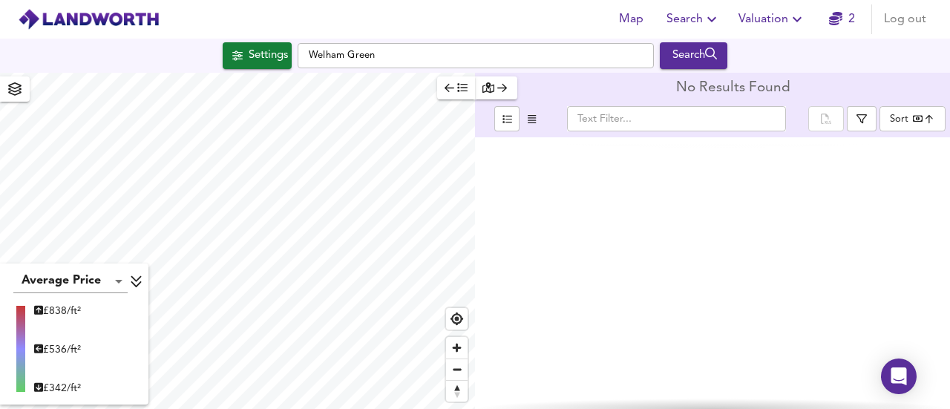
type input "bestdeal"
type input "15585"
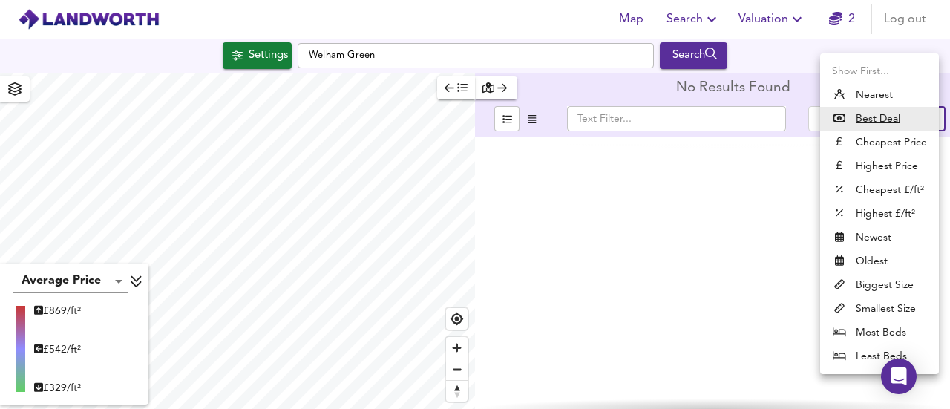
click at [912, 117] on body "Map Search Valuation 2 Log out Settings Welham Green Search Average Price landw…" at bounding box center [475, 204] width 950 height 409
click at [615, 94] on div at bounding box center [475, 204] width 950 height 409
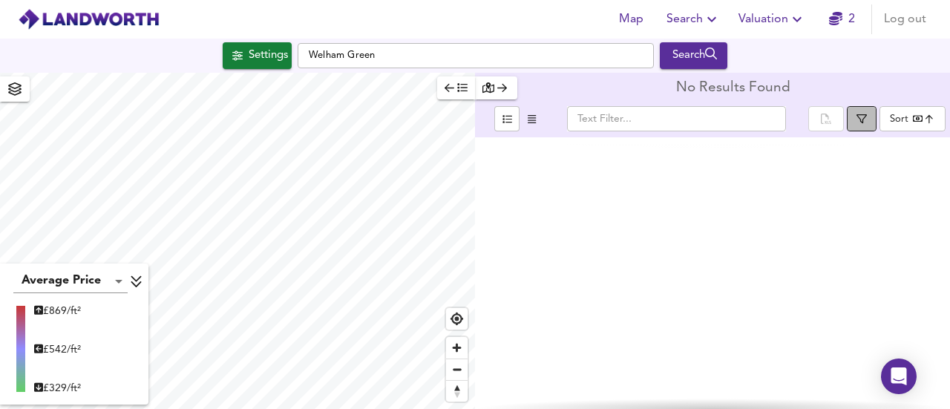
click at [854, 111] on button "button" at bounding box center [862, 118] width 30 height 25
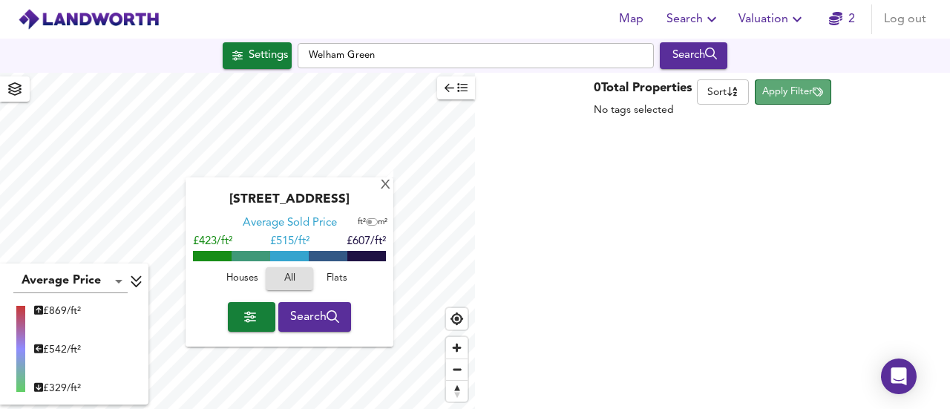
click at [789, 100] on span "Apply Filter" at bounding box center [793, 92] width 61 height 17
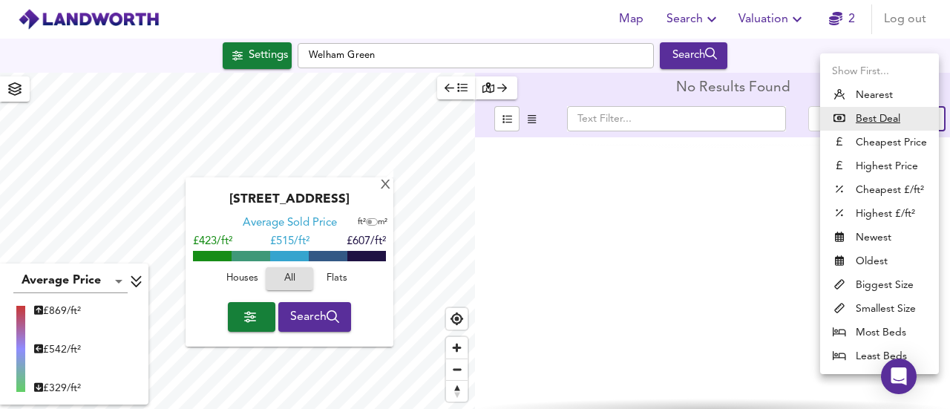
click at [909, 120] on body "Map Search Valuation 2 Log out Settings Welham Green Search [GEOGRAPHIC_DATA] 6…" at bounding box center [475, 204] width 950 height 409
click at [322, 372] on div at bounding box center [475, 204] width 950 height 409
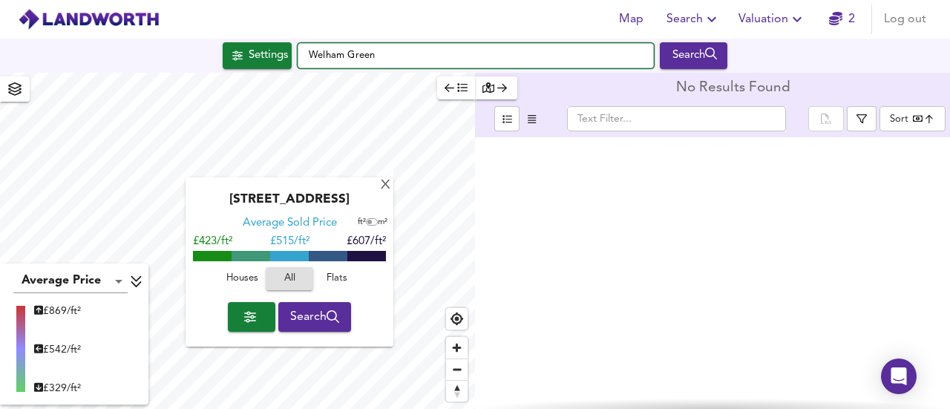
click at [402, 59] on input "Welham Green" at bounding box center [476, 55] width 356 height 25
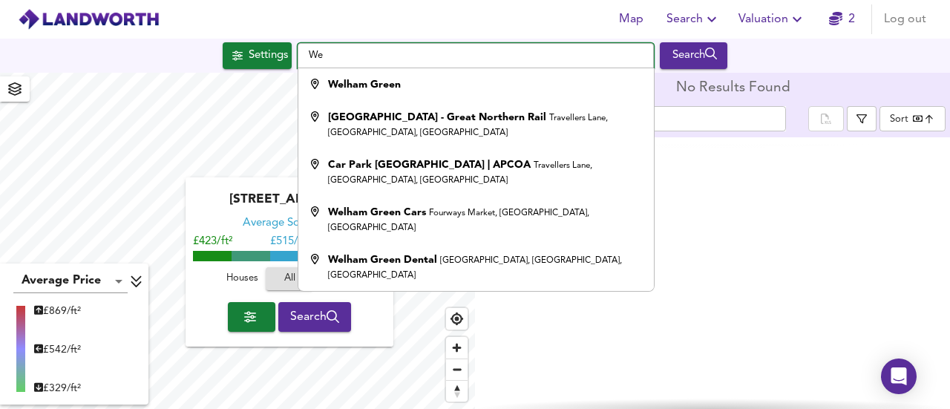
type input "W"
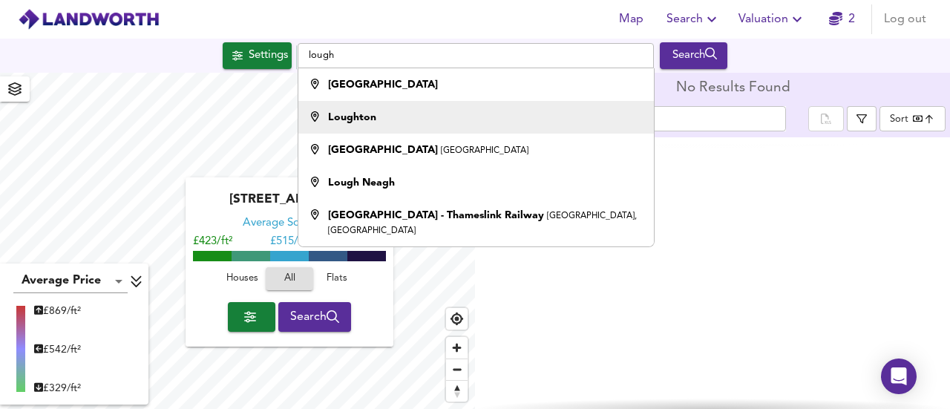
click at [361, 101] on li "Loughton" at bounding box center [475, 117] width 355 height 33
type input "Loughton"
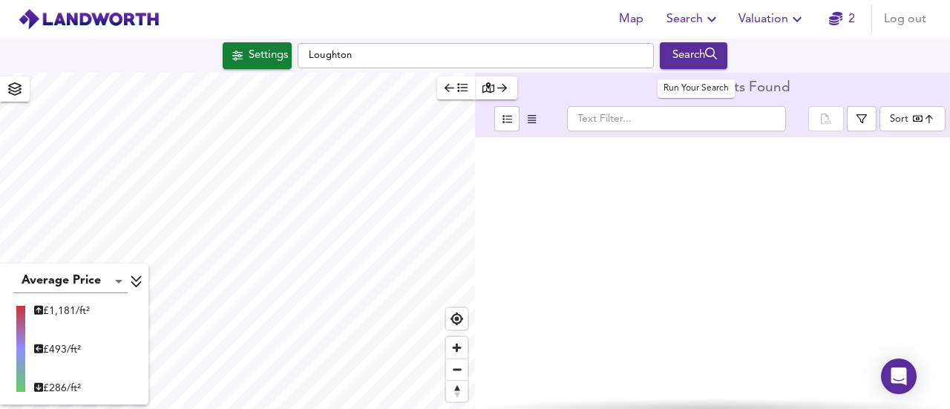
click at [694, 63] on div "Search" at bounding box center [694, 55] width 60 height 19
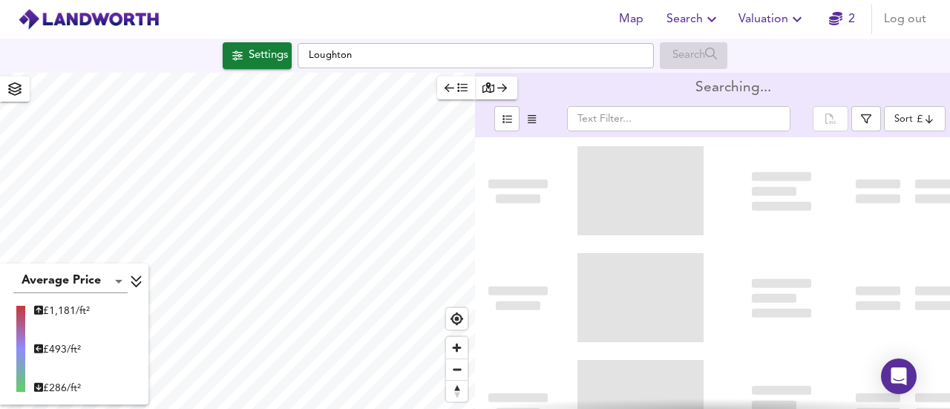
type input "bestdeal"
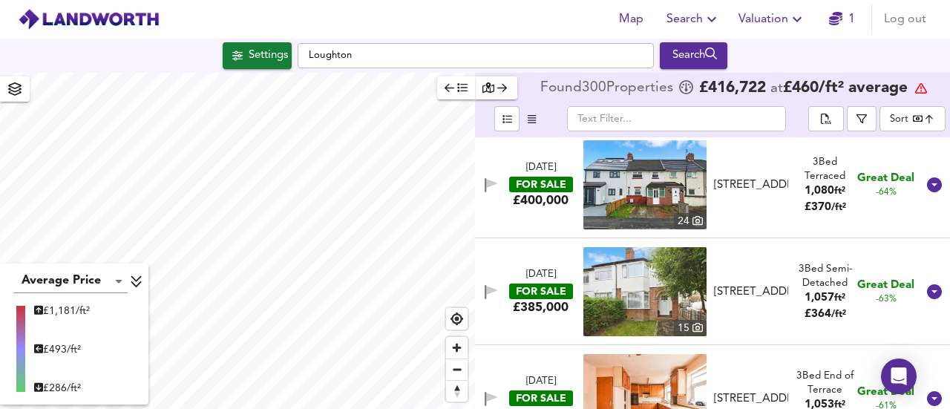
scroll to position [2359, 0]
